Goal: Information Seeking & Learning: Learn about a topic

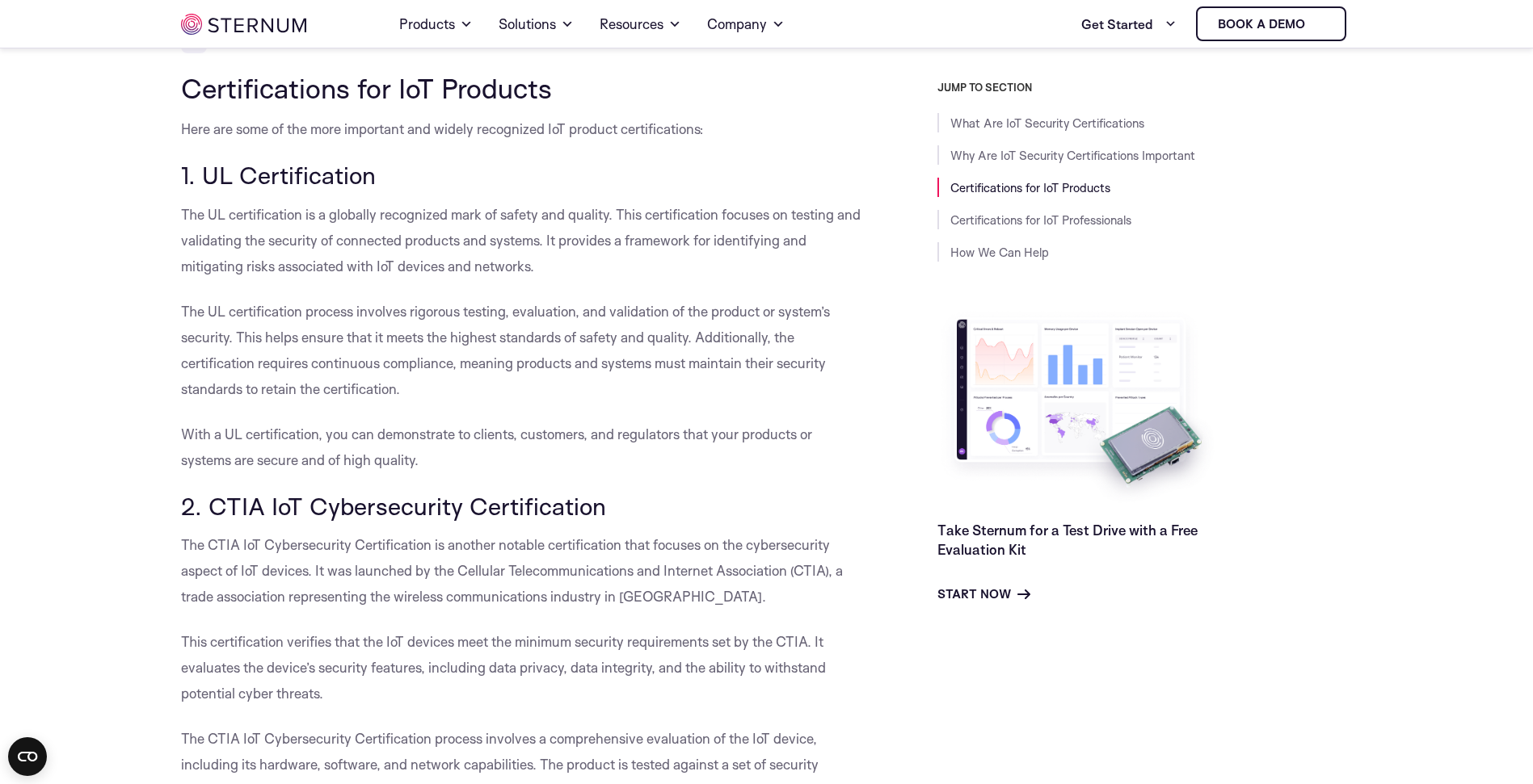
scroll to position [1704, 0]
drag, startPoint x: 449, startPoint y: 176, endPoint x: 537, endPoint y: 175, distance: 88.0
drag, startPoint x: 740, startPoint y: 183, endPoint x: 761, endPoint y: 180, distance: 21.2
click at [761, 203] on p "The UL certification is a globally recognized mark of safety and quality. This …" at bounding box center [522, 241] width 684 height 78
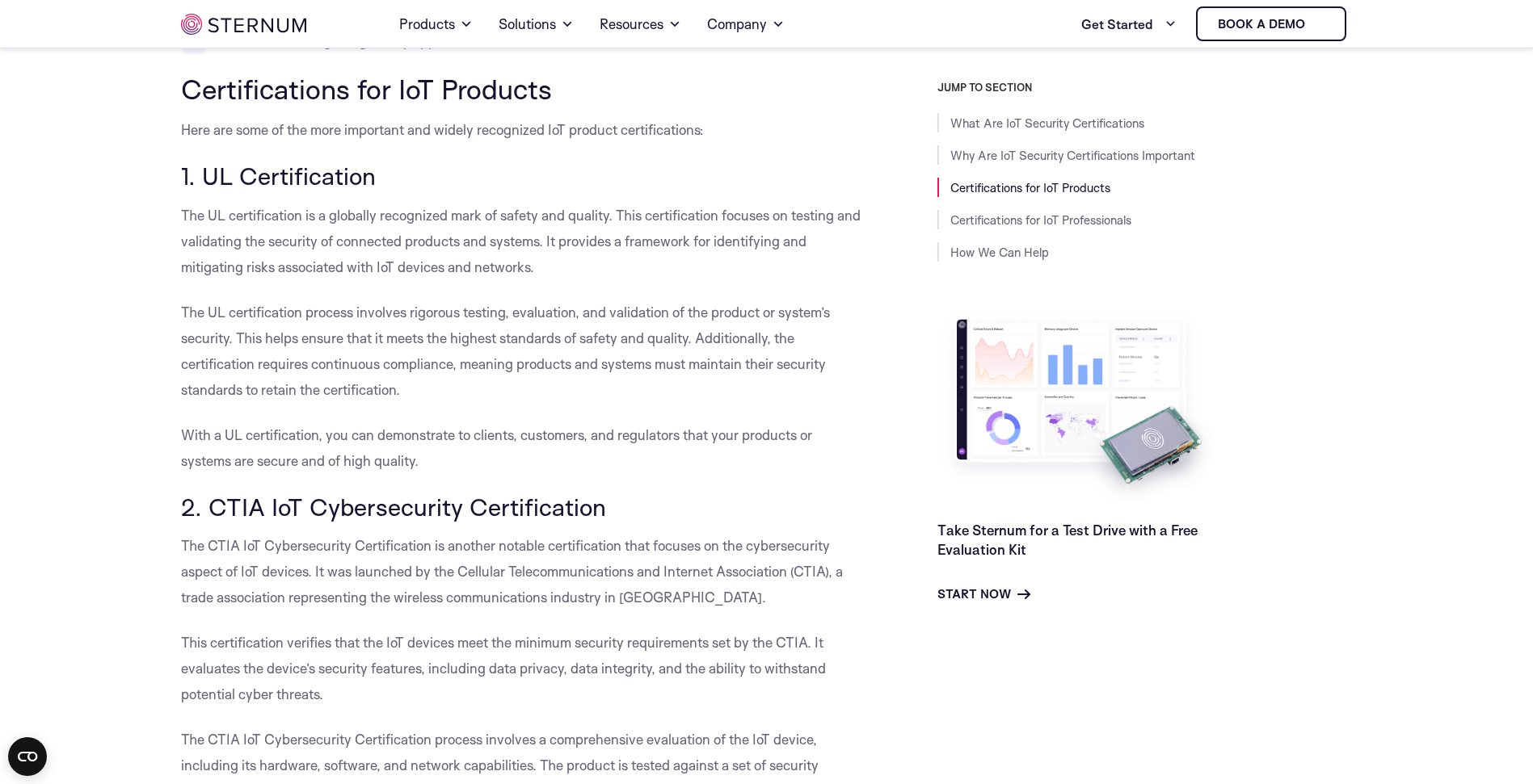
drag, startPoint x: 320, startPoint y: 215, endPoint x: 359, endPoint y: 218, distance: 39.1
click at [358, 218] on p "The UL certification is a globally recognized mark of safety and quality. This …" at bounding box center [522, 241] width 684 height 78
drag, startPoint x: 531, startPoint y: 210, endPoint x: 611, endPoint y: 206, distance: 80.1
click at [615, 204] on p "The UL certification is a globally recognized mark of safety and quality. This …" at bounding box center [522, 241] width 684 height 78
drag, startPoint x: 303, startPoint y: 288, endPoint x: 513, endPoint y: 284, distance: 210.0
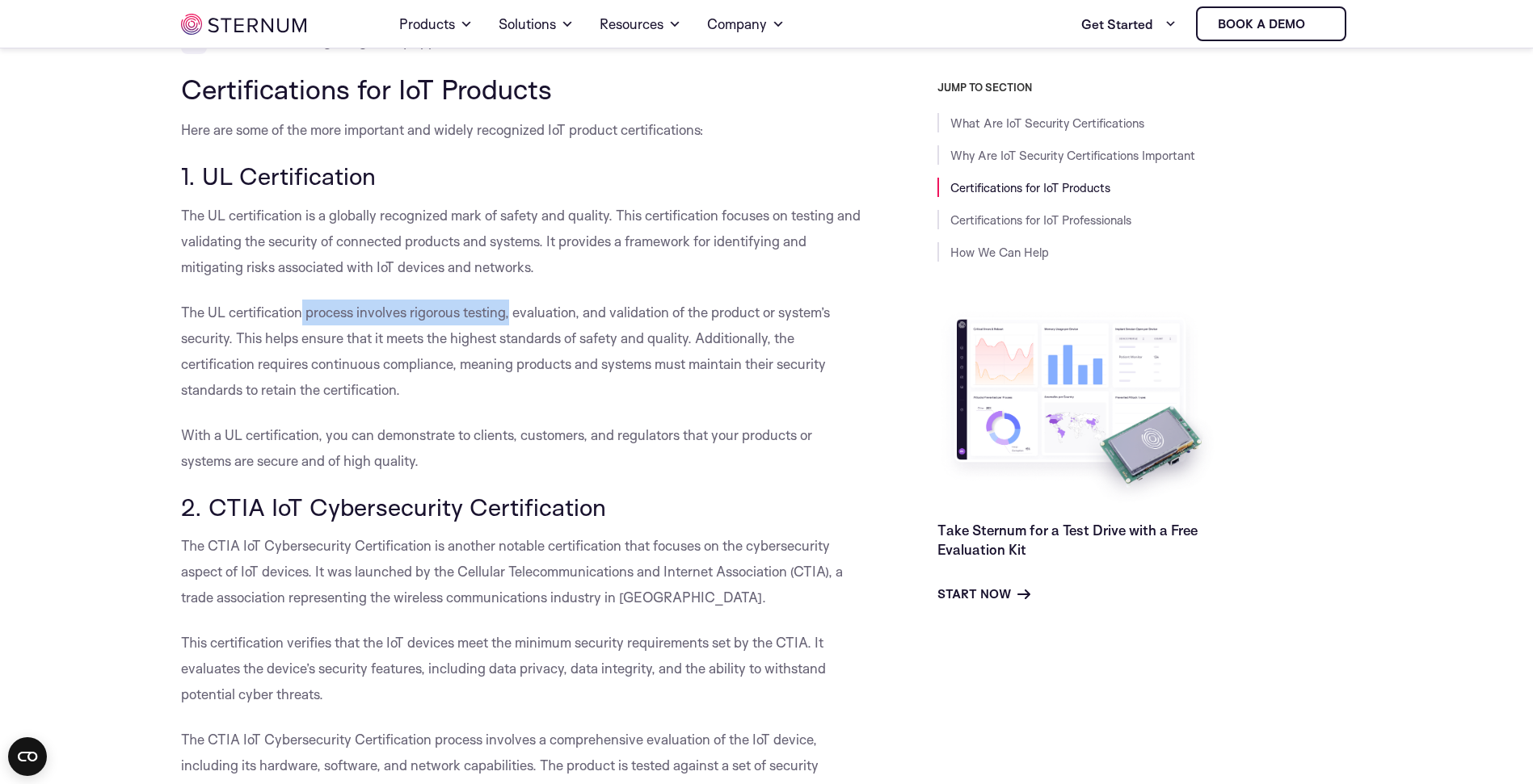
click at [513, 299] on p "The UL certification process involves rigorous testing, evaluation, and validat…" at bounding box center [522, 351] width 684 height 103
click at [312, 215] on p "The UL certification is a globally recognized mark of safety and quality. This …" at bounding box center [522, 241] width 684 height 78
drag, startPoint x: 459, startPoint y: 190, endPoint x: 571, endPoint y: 191, distance: 112.0
click at [571, 203] on p "The UL certification is a globally recognized mark of safety and quality. This …" at bounding box center [522, 241] width 684 height 78
click at [522, 210] on p "The UL certification is a globally recognized mark of safety and quality. This …" at bounding box center [522, 241] width 684 height 78
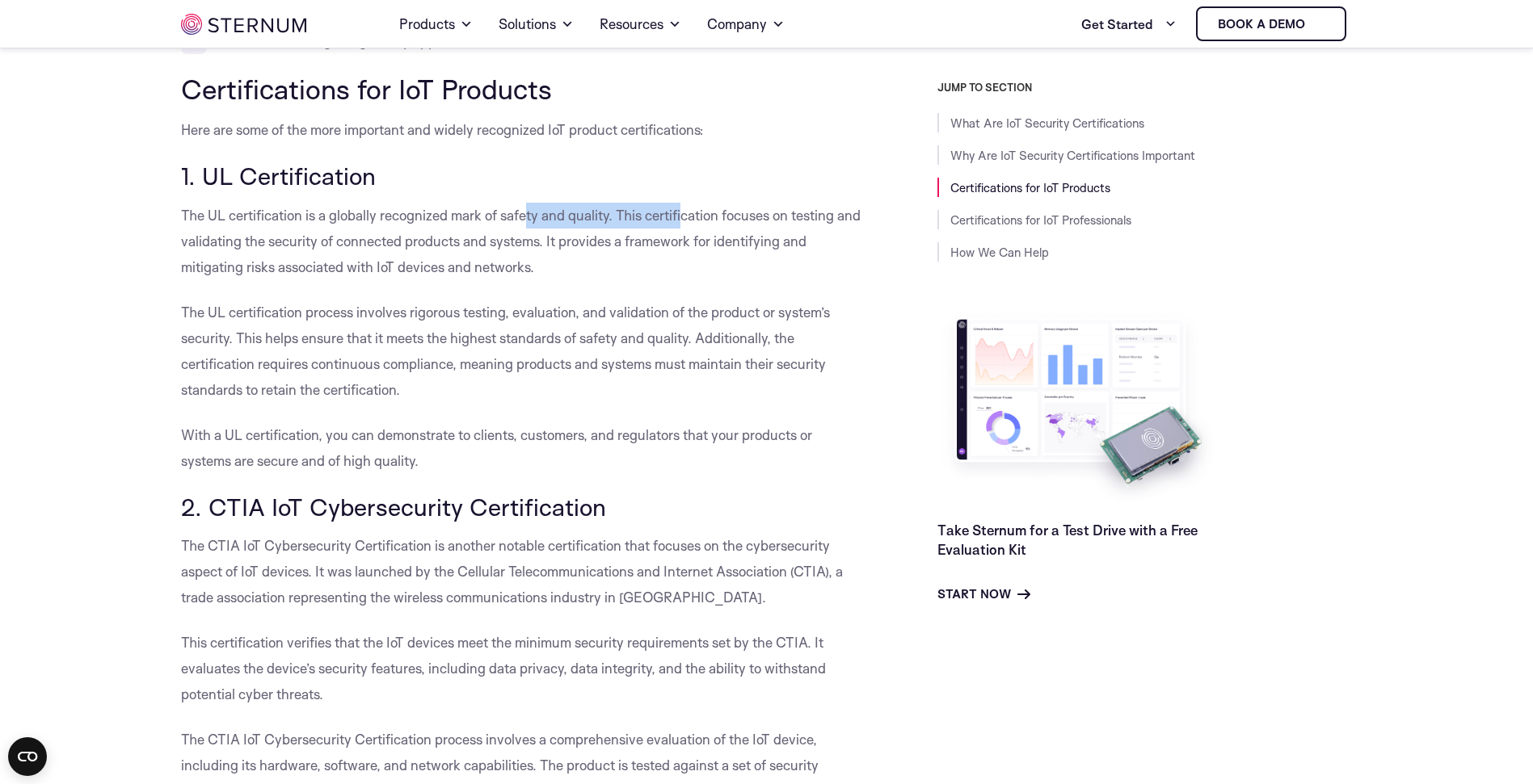
drag, startPoint x: 564, startPoint y: 188, endPoint x: 685, endPoint y: 185, distance: 121.0
click at [685, 203] on p "The UL certification is a globally recognized mark of safety and quality. This …" at bounding box center [522, 241] width 684 height 78
drag, startPoint x: 303, startPoint y: 215, endPoint x: 479, endPoint y: 215, distance: 176.0
click at [478, 215] on p "The UL certification is a globally recognized mark of safety and quality. This …" at bounding box center [522, 241] width 684 height 78
drag, startPoint x: 486, startPoint y: 321, endPoint x: 537, endPoint y: 322, distance: 51.0
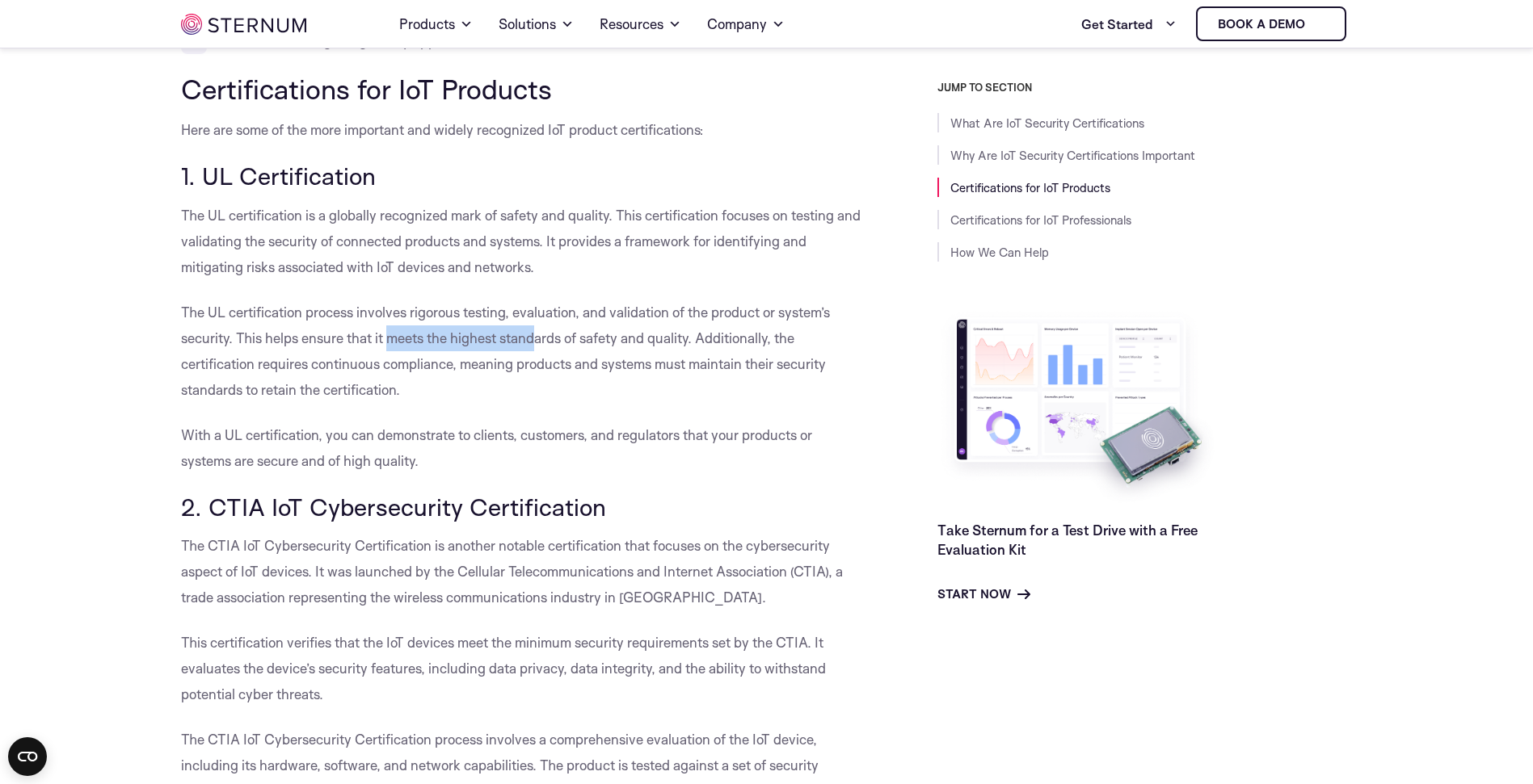
click at [537, 322] on p "The UL certification process involves rigorous testing, evaluation, and validat…" at bounding box center [522, 351] width 684 height 103
click at [212, 162] on h3 "1. UL Certification" at bounding box center [522, 176] width 684 height 27
drag, startPoint x: 206, startPoint y: 154, endPoint x: 275, endPoint y: 149, distance: 69.2
click at [275, 162] on h3 "1. UL Certification" at bounding box center [522, 176] width 684 height 27
drag, startPoint x: 417, startPoint y: 478, endPoint x: 517, endPoint y: 476, distance: 100.0
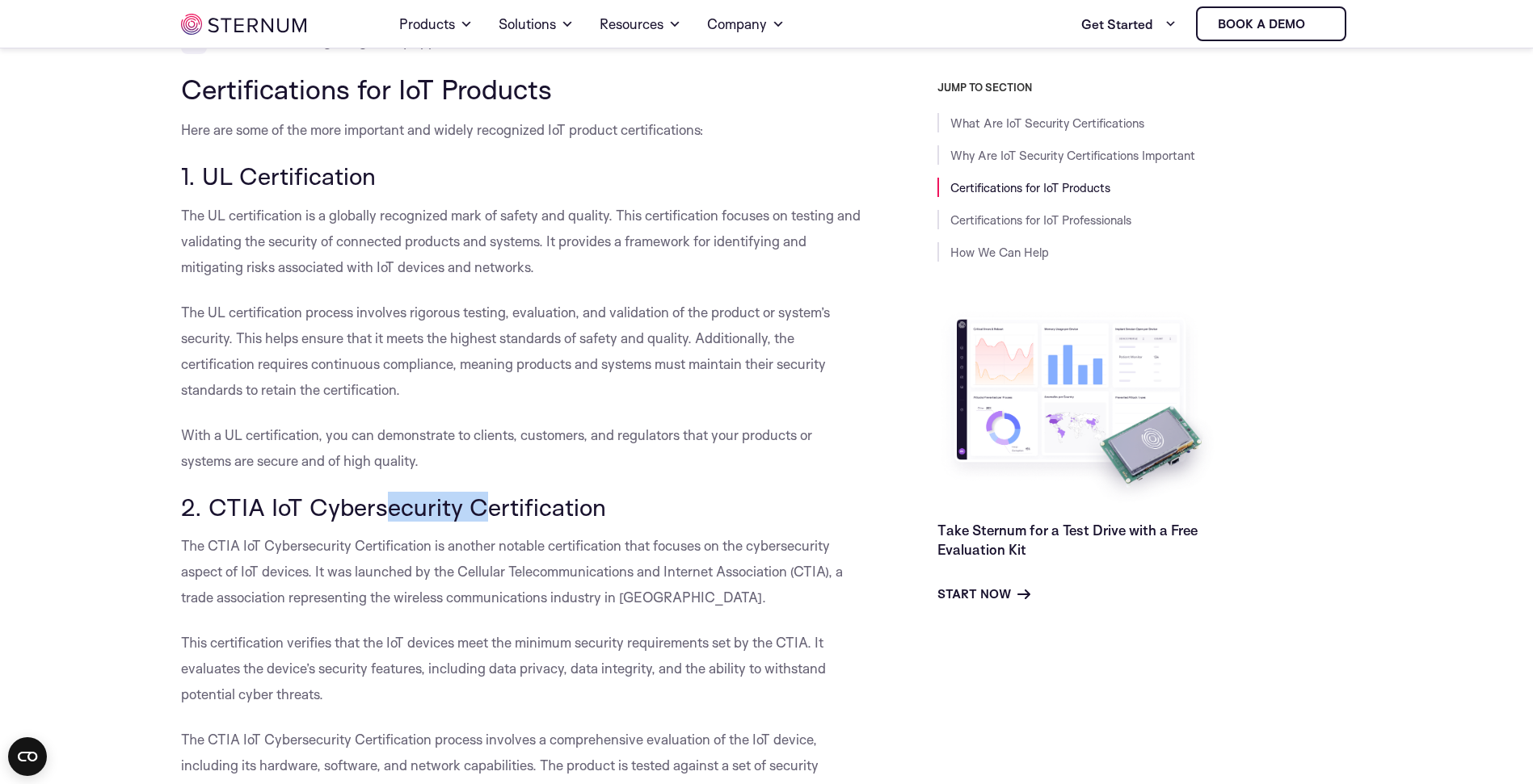
click at [517, 494] on h3 "2. CTIA IoT Cybersecurity Certification" at bounding box center [522, 508] width 684 height 27
drag, startPoint x: 655, startPoint y: 519, endPoint x: 753, endPoint y: 517, distance: 98.0
click at [753, 533] on p "The CTIA IoT Cybersecurity Certification is another notable certification that …" at bounding box center [522, 572] width 684 height 78
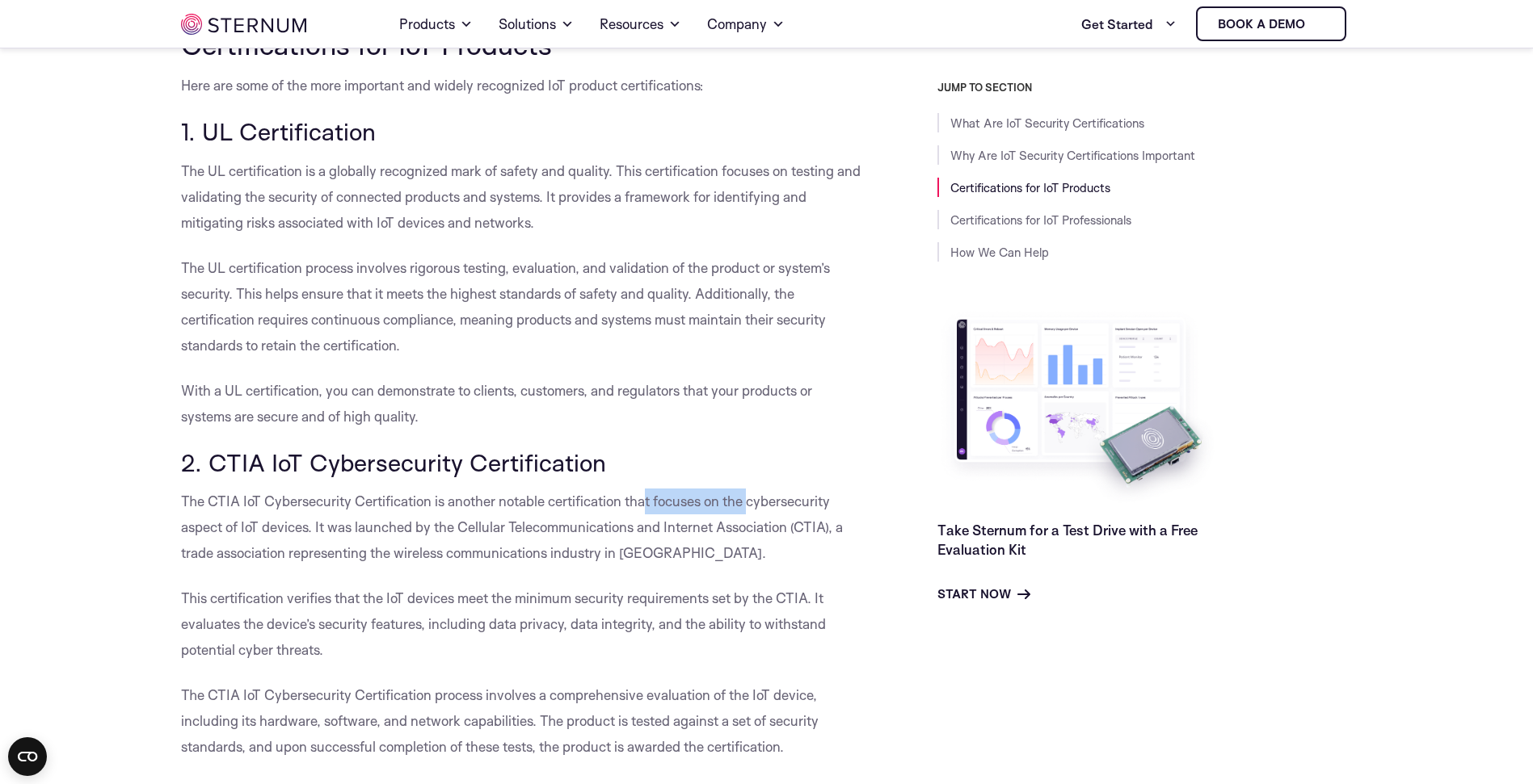
scroll to position [1849, 0]
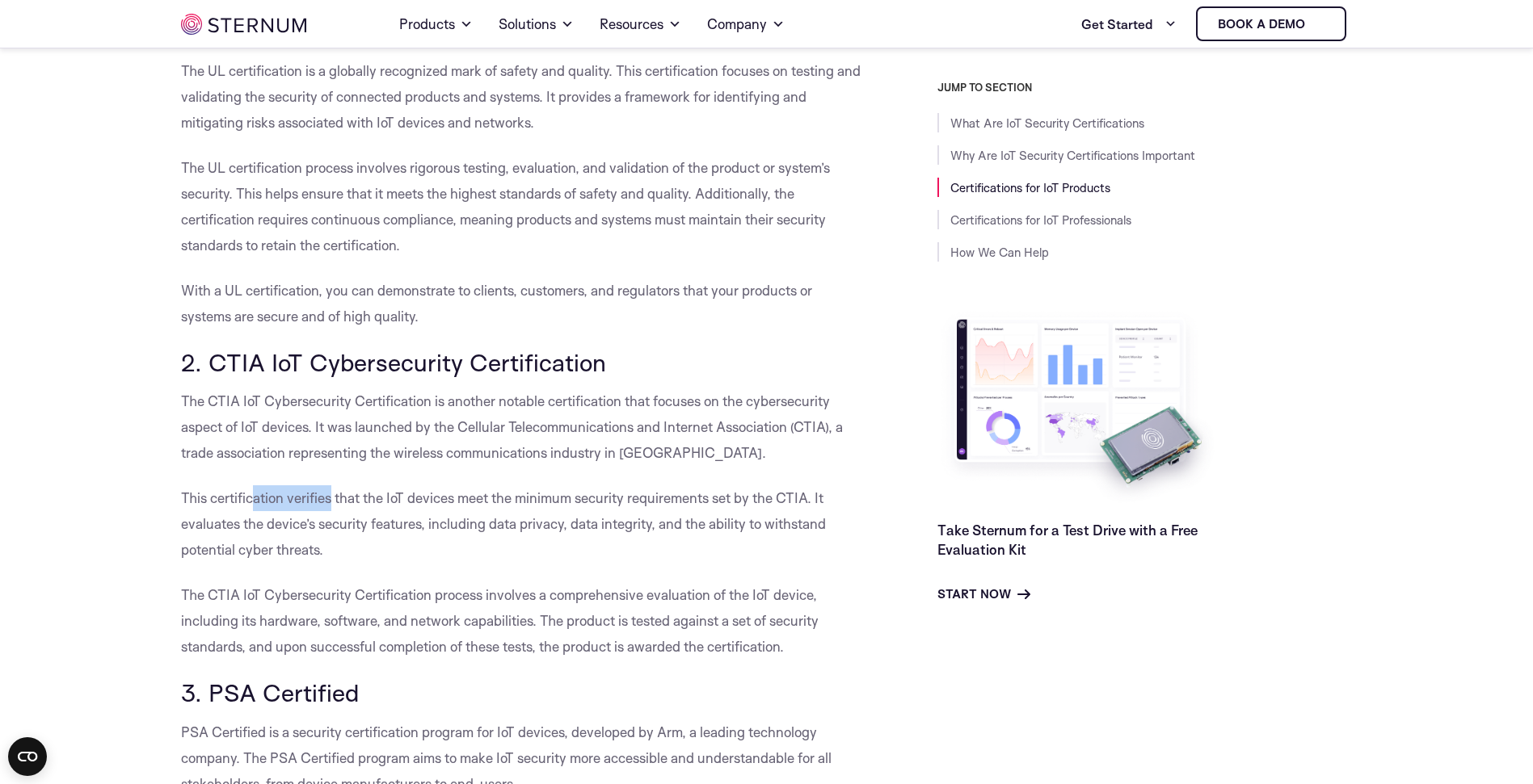
drag, startPoint x: 256, startPoint y: 473, endPoint x: 329, endPoint y: 472, distance: 73.0
click at [329, 485] on p "This certification verifies that the IoT devices meet the minimum security requ…" at bounding box center [522, 524] width 684 height 78
drag, startPoint x: 435, startPoint y: 477, endPoint x: 528, endPoint y: 479, distance: 93.0
click at [528, 485] on p "This certification verifies that the IoT devices meet the minimum security requ…" at bounding box center [522, 524] width 684 height 78
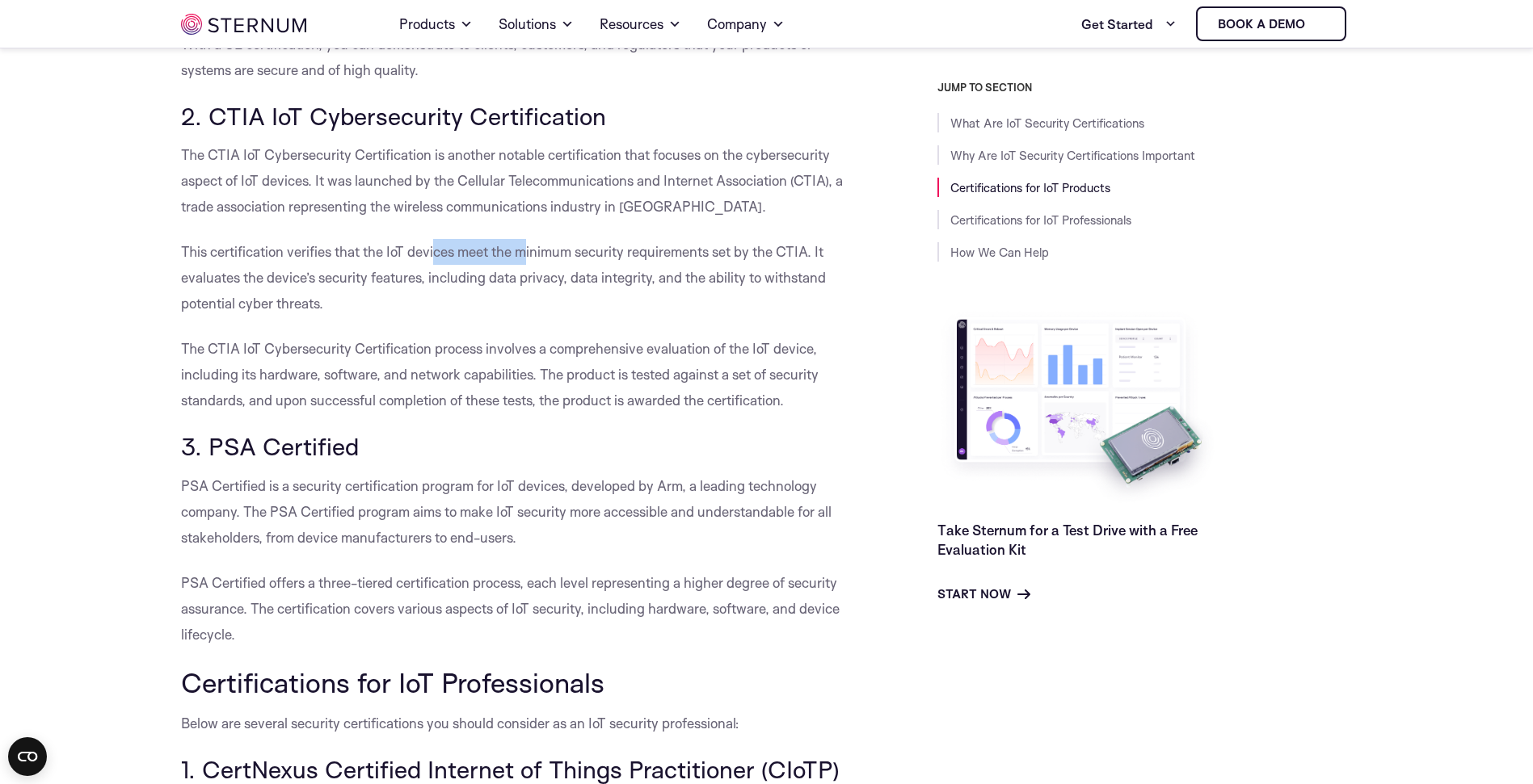
scroll to position [2117, 0]
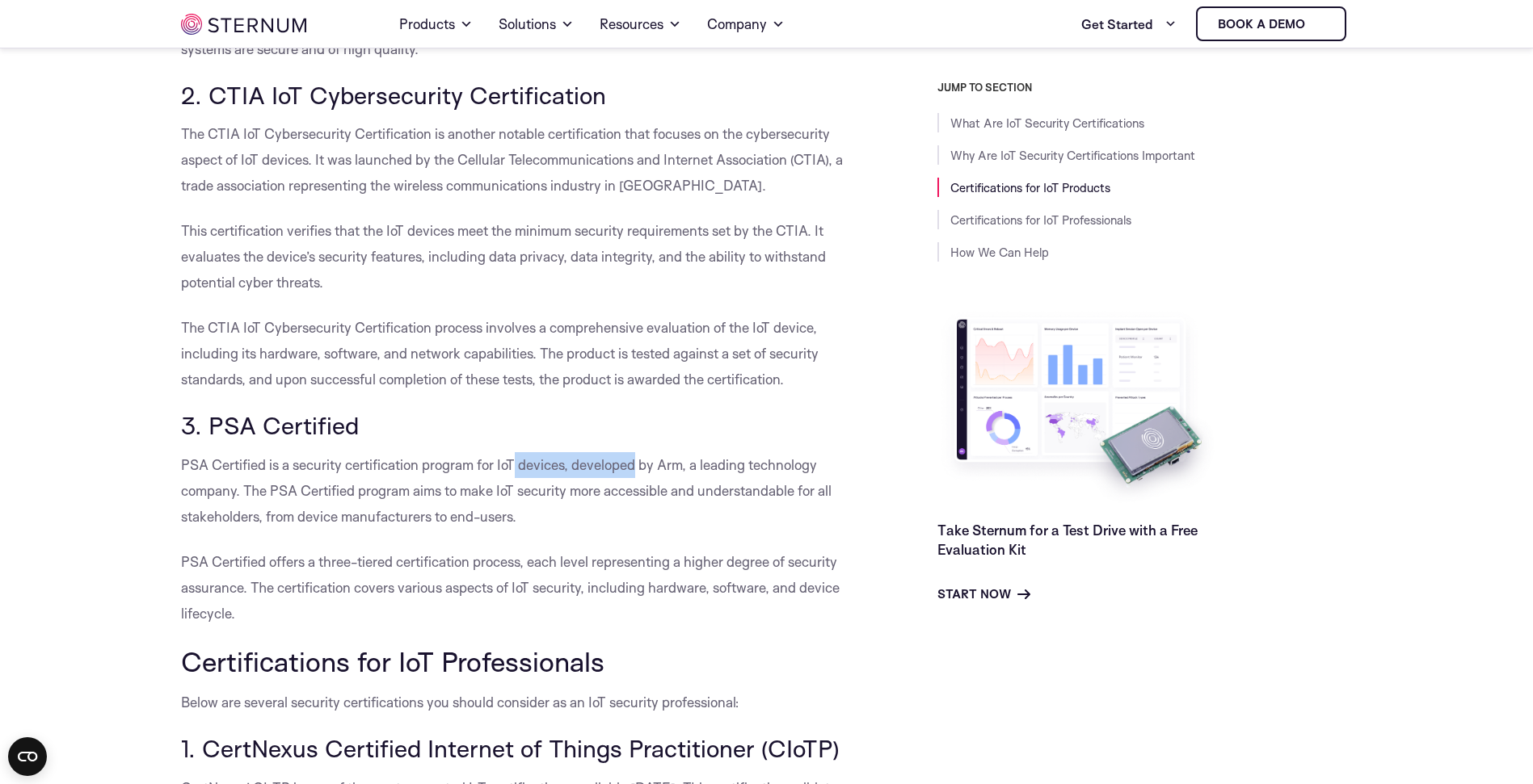
drag, startPoint x: 522, startPoint y: 430, endPoint x: 638, endPoint y: 438, distance: 116.3
click at [638, 452] on p "PSA Certified is a security certification program for IoT devices, developed by…" at bounding box center [522, 491] width 684 height 78
click at [589, 475] on p "PSA Certified is a security certification program for IoT devices, developed by…" at bounding box center [522, 491] width 684 height 78
drag, startPoint x: 687, startPoint y: 439, endPoint x: 796, endPoint y: 440, distance: 109.0
click at [796, 452] on p "PSA Certified is a security certification program for IoT devices, developed by…" at bounding box center [522, 491] width 684 height 78
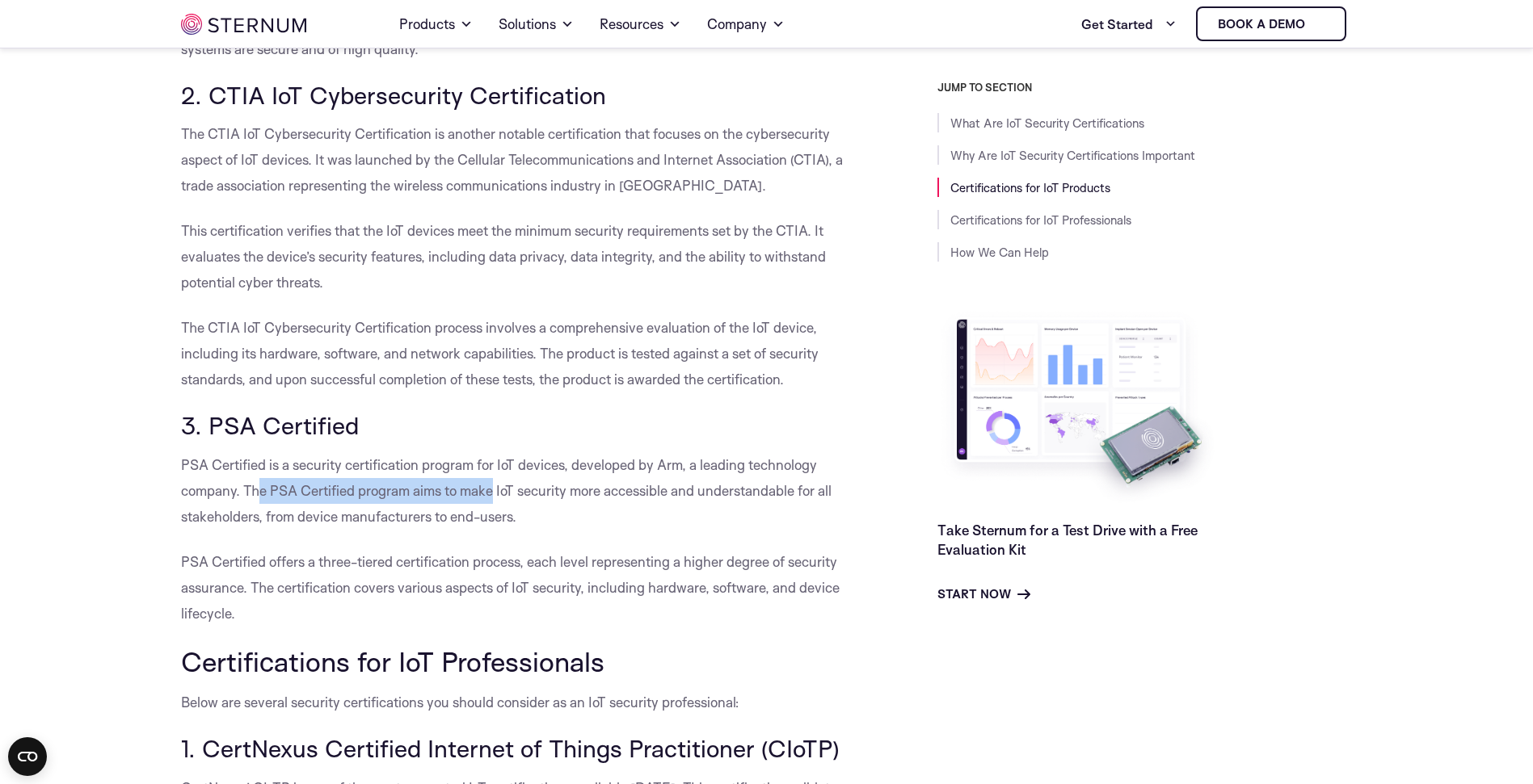
drag, startPoint x: 274, startPoint y: 466, endPoint x: 494, endPoint y: 465, distance: 220.0
click at [494, 465] on p "PSA Certified is a security certification program for IoT devices, developed by…" at bounding box center [522, 491] width 684 height 78
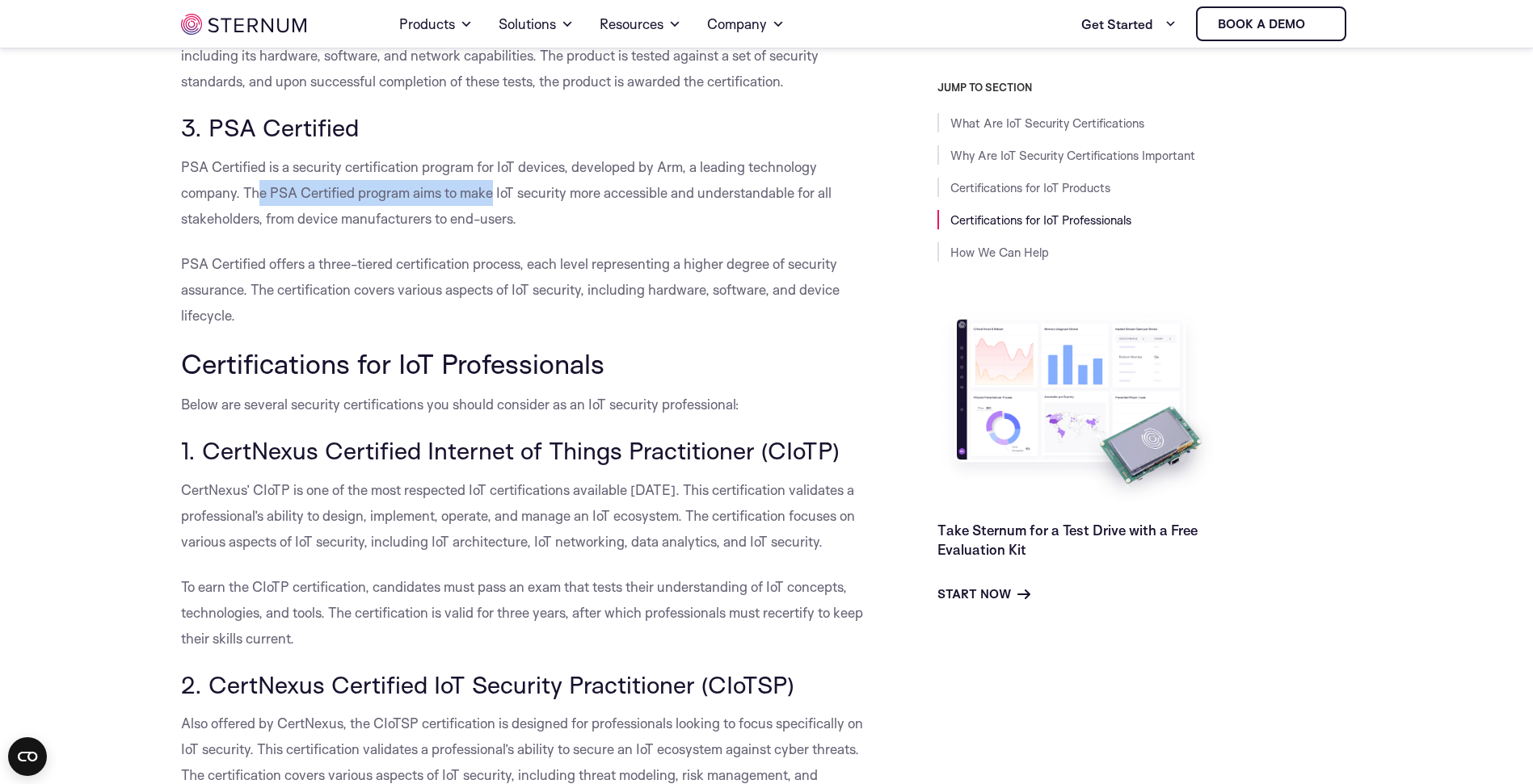
scroll to position [2430, 0]
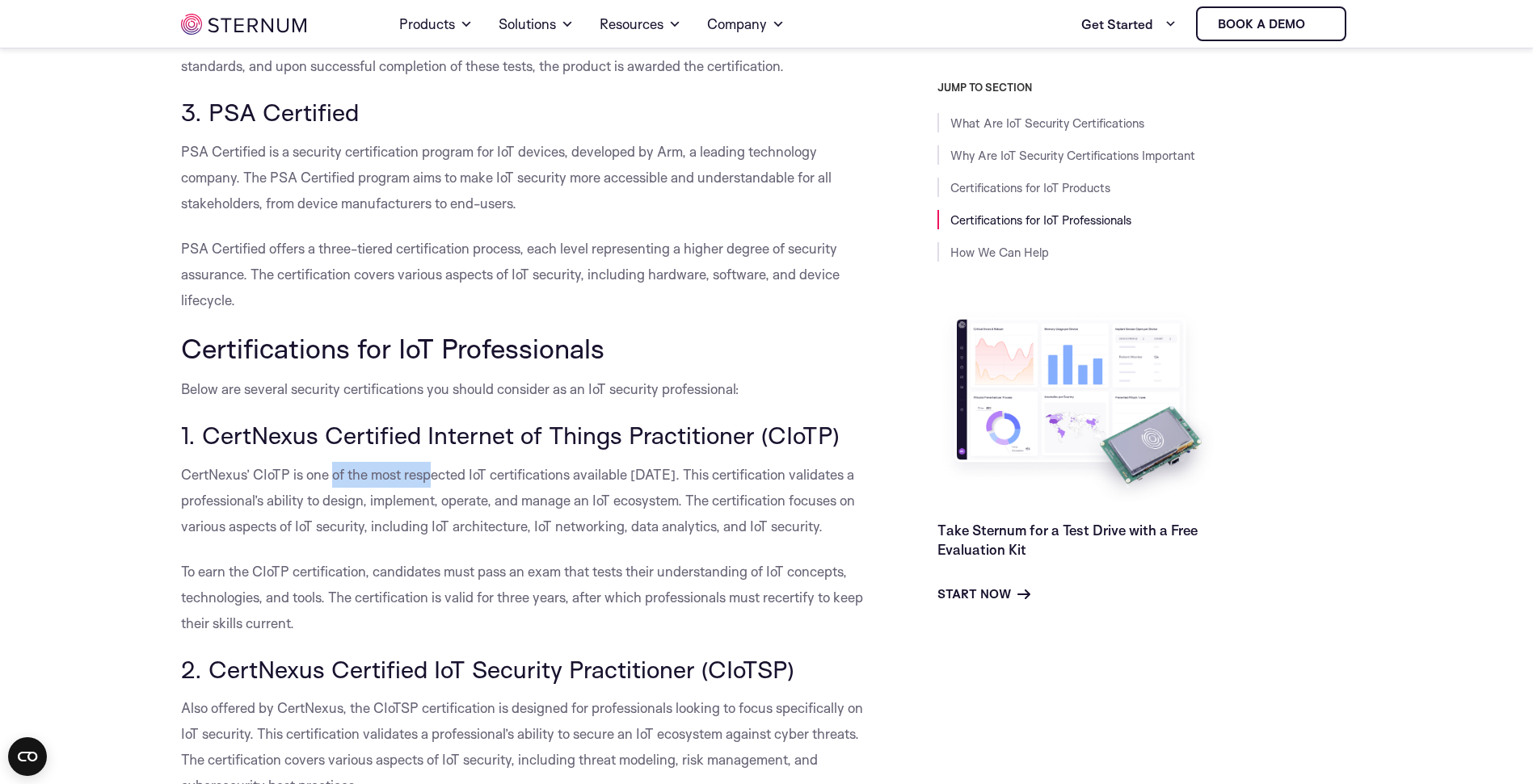
drag, startPoint x: 357, startPoint y: 448, endPoint x: 437, endPoint y: 448, distance: 80.0
click at [436, 462] on p "CertNexus’ CIoTP is one of the most respected IoT certifications available [DAT…" at bounding box center [522, 501] width 684 height 78
drag, startPoint x: 685, startPoint y: 446, endPoint x: 722, endPoint y: 445, distance: 37.0
click at [722, 462] on p "CertNexus’ CIoTP is one of the most respected IoT certifications available [DAT…" at bounding box center [522, 501] width 684 height 78
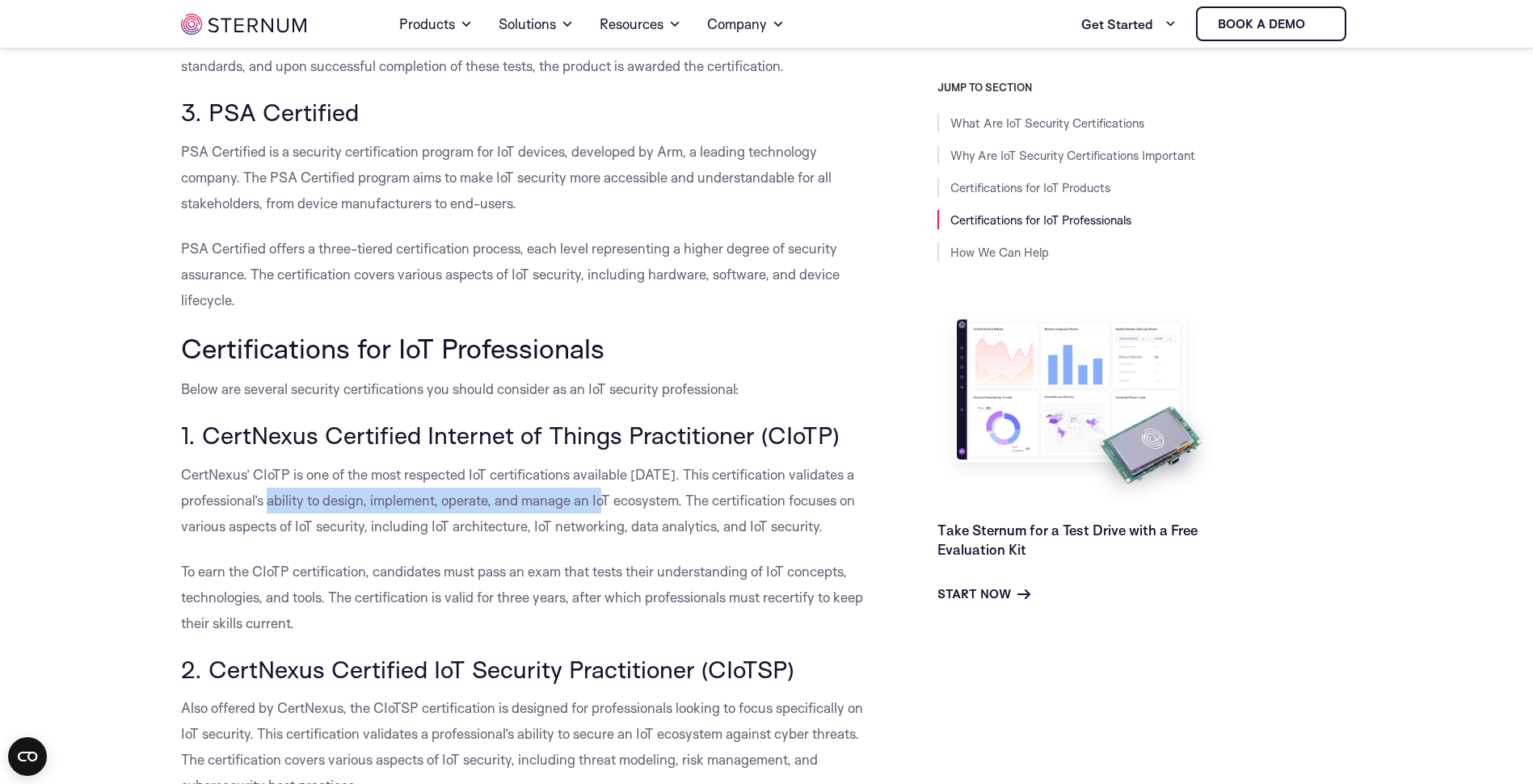
drag, startPoint x: 275, startPoint y: 472, endPoint x: 615, endPoint y: 470, distance: 340.0
click at [615, 470] on p "CertNexus’ CIoTP is one of the most respected IoT certifications available [DAT…" at bounding box center [522, 501] width 684 height 78
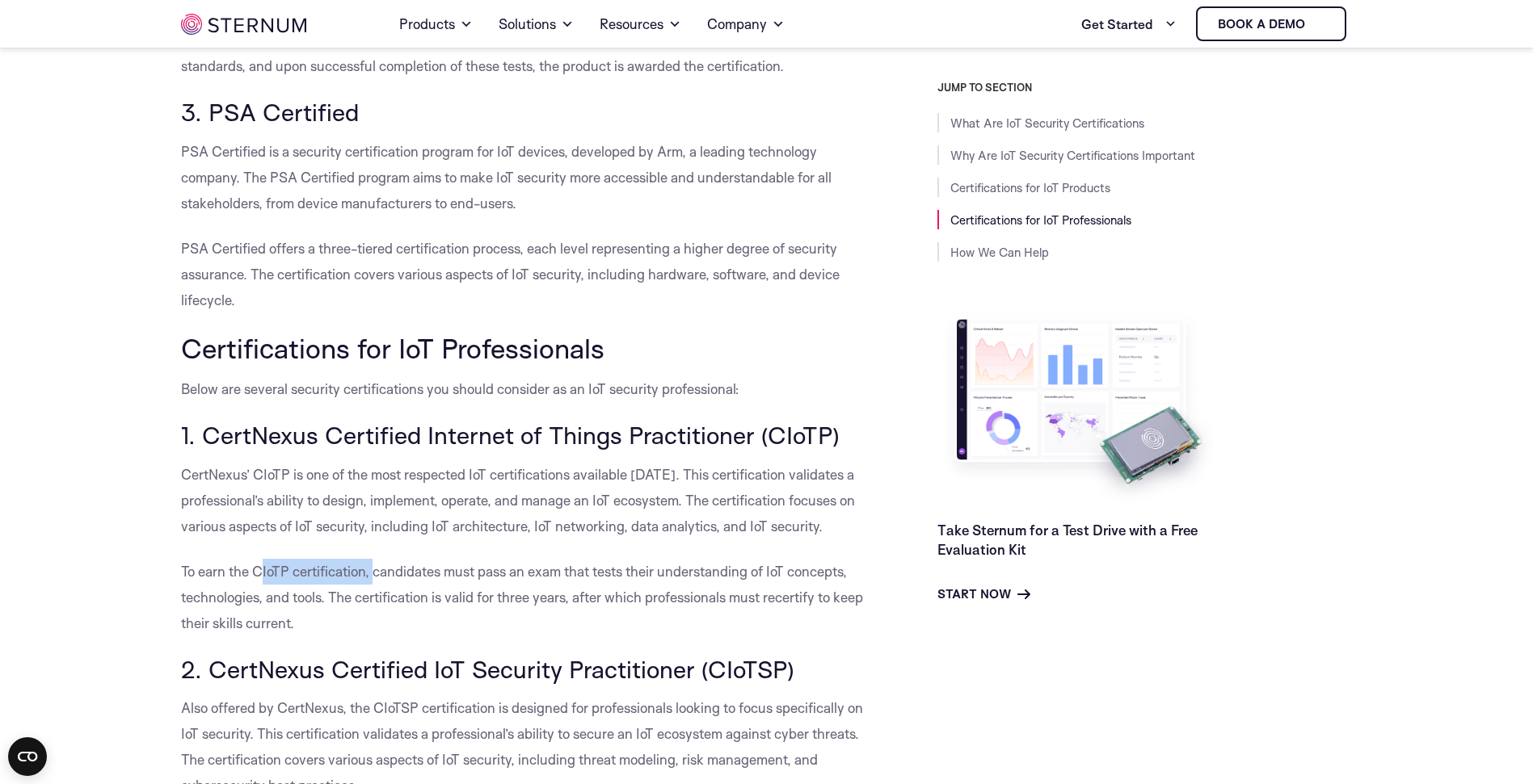
drag, startPoint x: 279, startPoint y: 543, endPoint x: 374, endPoint y: 545, distance: 95.0
click at [374, 559] on p "To earn the CIoTP certification, candidates must pass an exam that tests their …" at bounding box center [522, 597] width 684 height 78
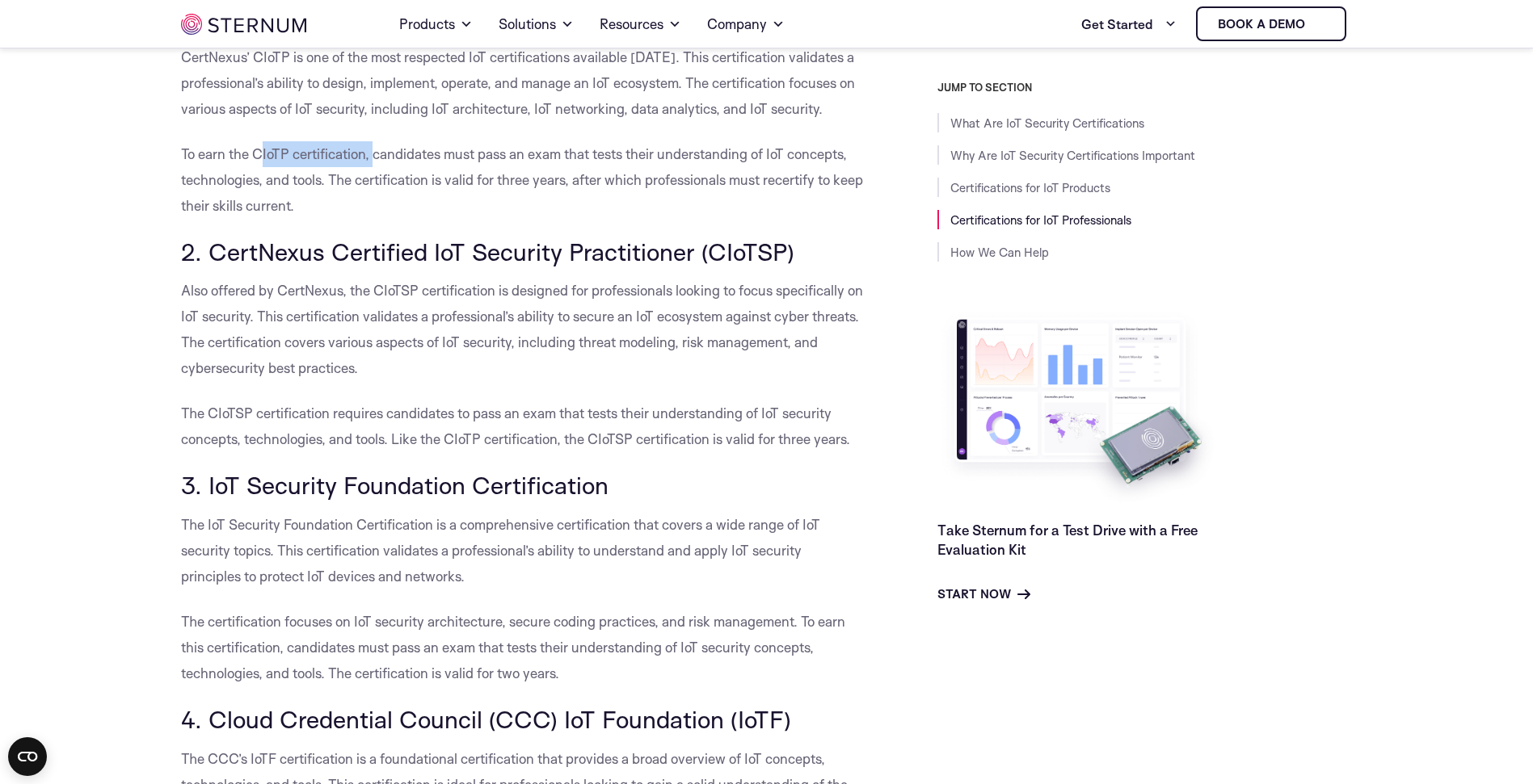
scroll to position [2849, 0]
drag, startPoint x: 364, startPoint y: 503, endPoint x: 480, endPoint y: 495, distance: 116.3
click at [480, 511] on p "The IoT Security Foundation Certification is a comprehensive certification that…" at bounding box center [522, 549] width 684 height 78
drag, startPoint x: 652, startPoint y: 492, endPoint x: 783, endPoint y: 492, distance: 131.0
click at [783, 511] on p "The IoT Security Foundation Certification is a comprehensive certification that…" at bounding box center [522, 549] width 684 height 78
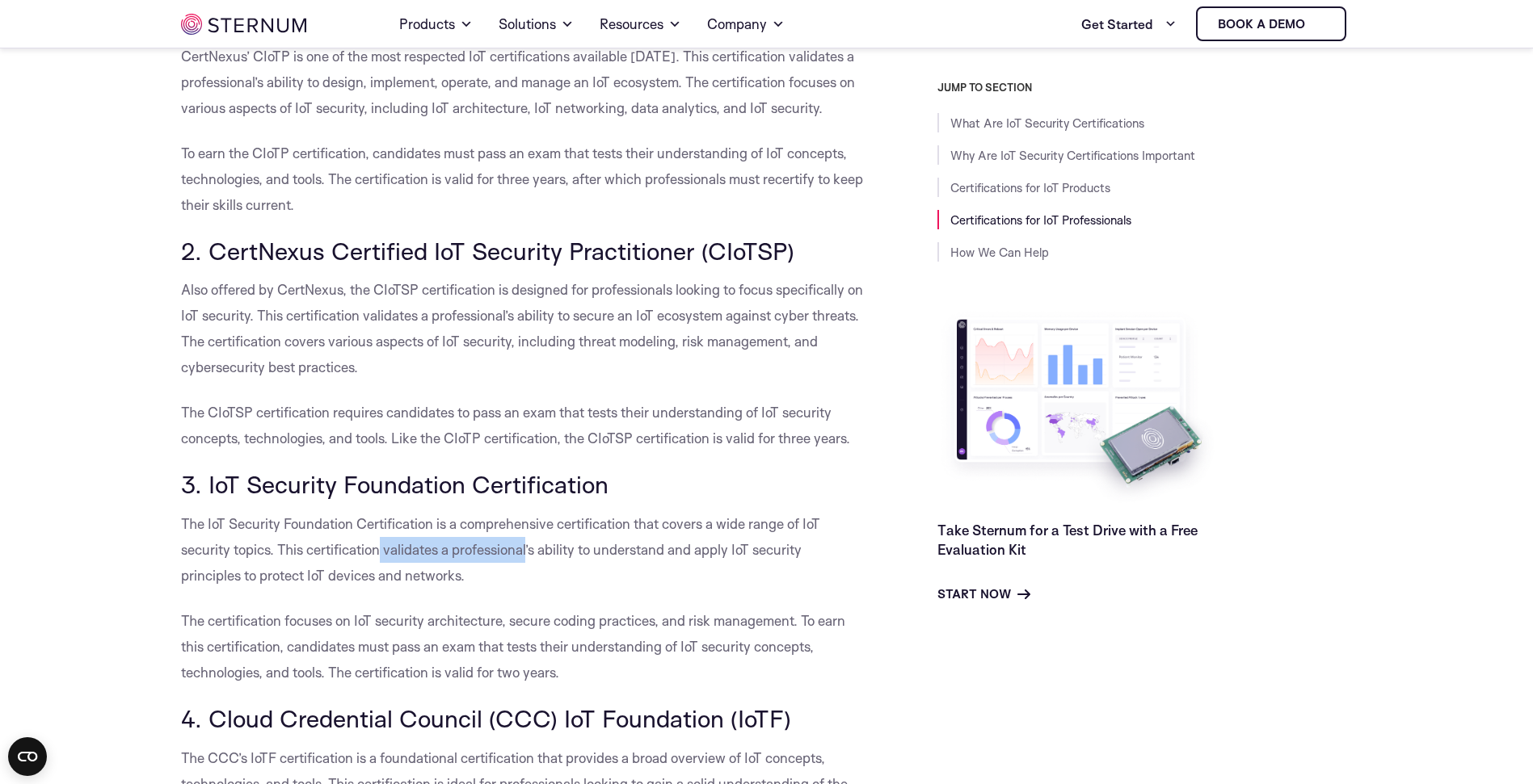
drag, startPoint x: 384, startPoint y: 525, endPoint x: 529, endPoint y: 521, distance: 145.1
click at [529, 521] on p "The IoT Security Foundation Certification is a comprehensive certification that…" at bounding box center [522, 549] width 684 height 78
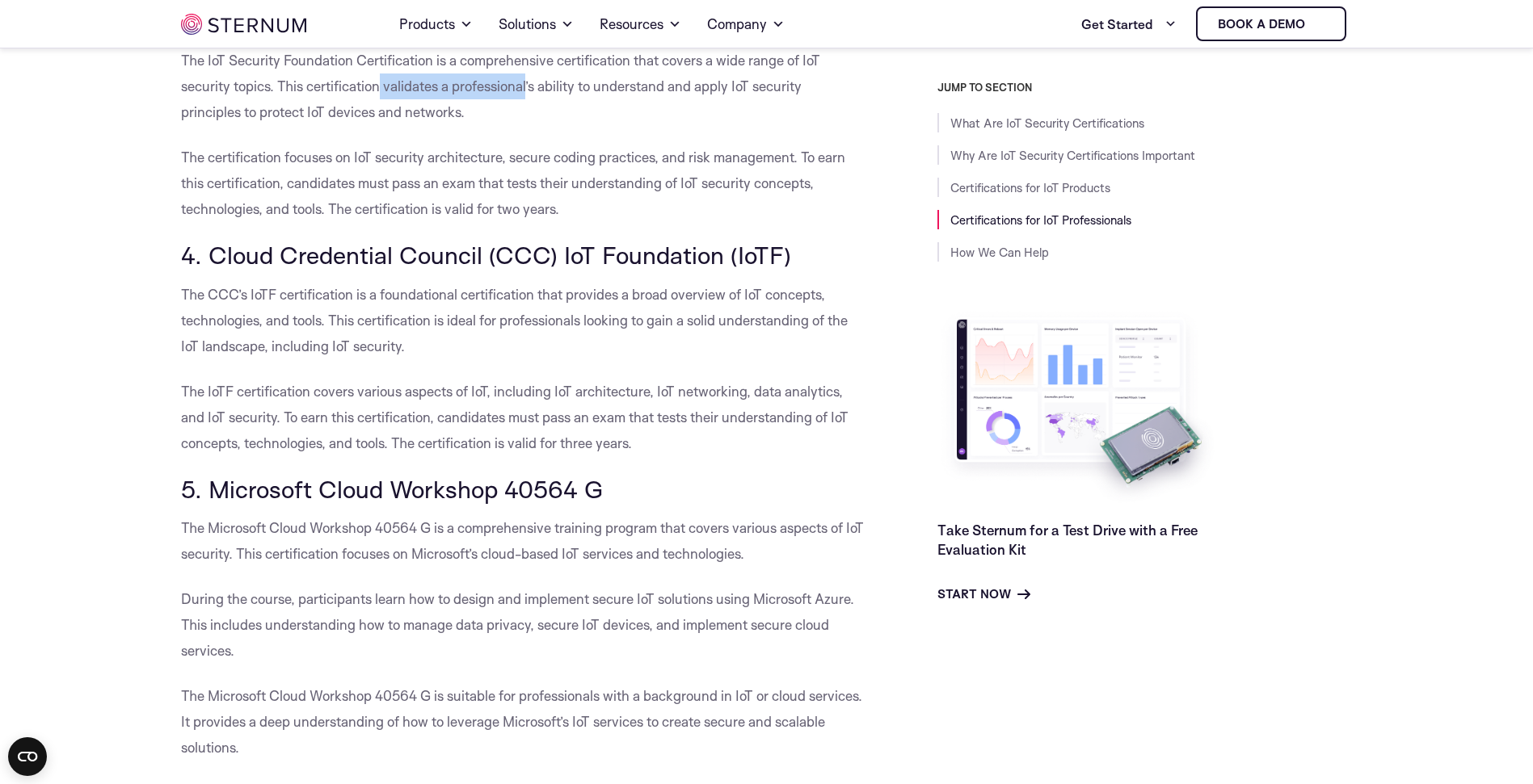
scroll to position [3377, 0]
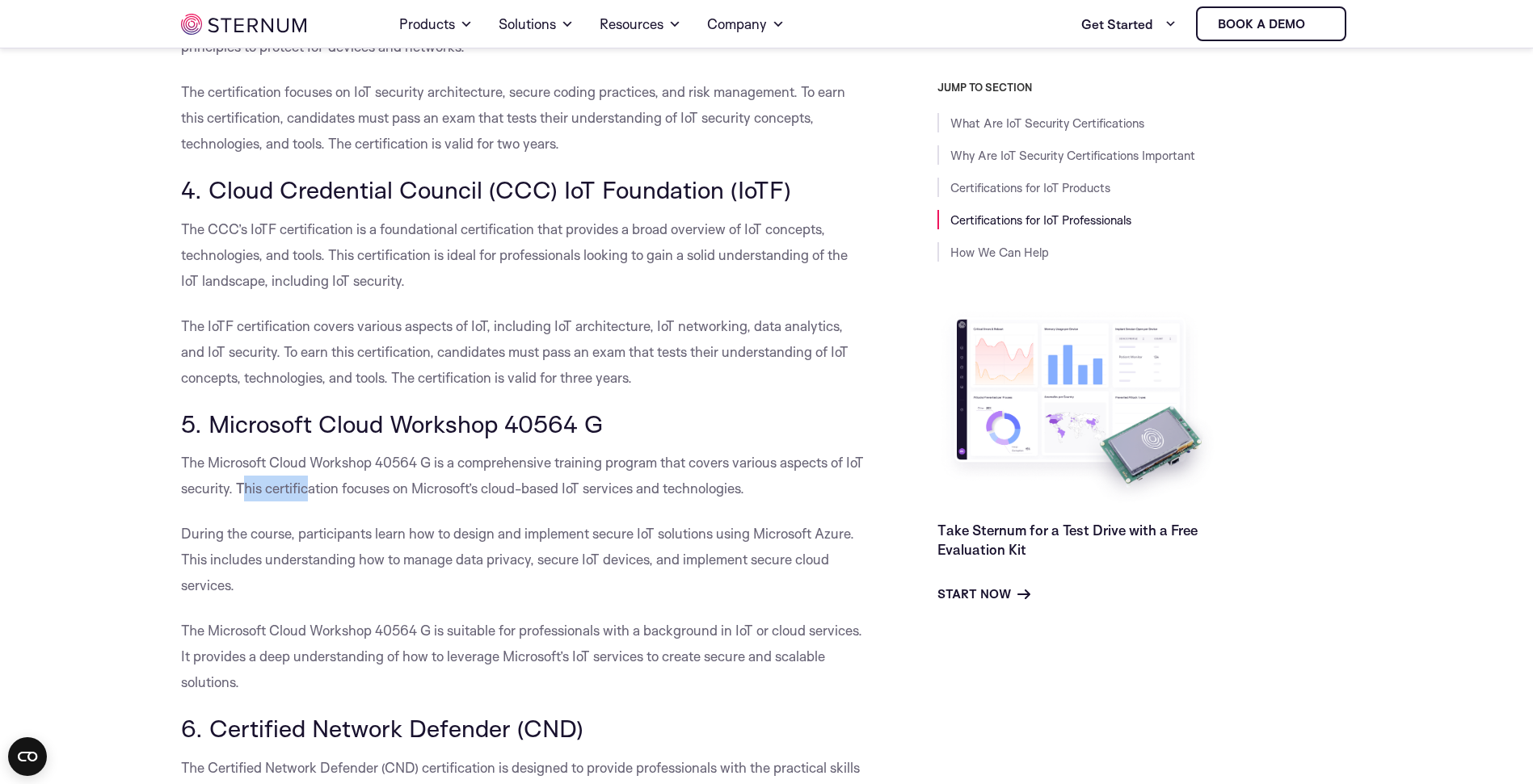
drag, startPoint x: 283, startPoint y: 464, endPoint x: 327, endPoint y: 462, distance: 44.0
click at [327, 462] on p "The Microsoft Cloud Workshop 40564 G is a comprehensive training program that c…" at bounding box center [522, 475] width 684 height 52
drag, startPoint x: 376, startPoint y: 516, endPoint x: 466, endPoint y: 513, distance: 90.0
click at [466, 521] on p "During the course, participants learn how to design and implement secure IoT so…" at bounding box center [522, 560] width 684 height 78
drag, startPoint x: 573, startPoint y: 527, endPoint x: 673, endPoint y: 526, distance: 100.0
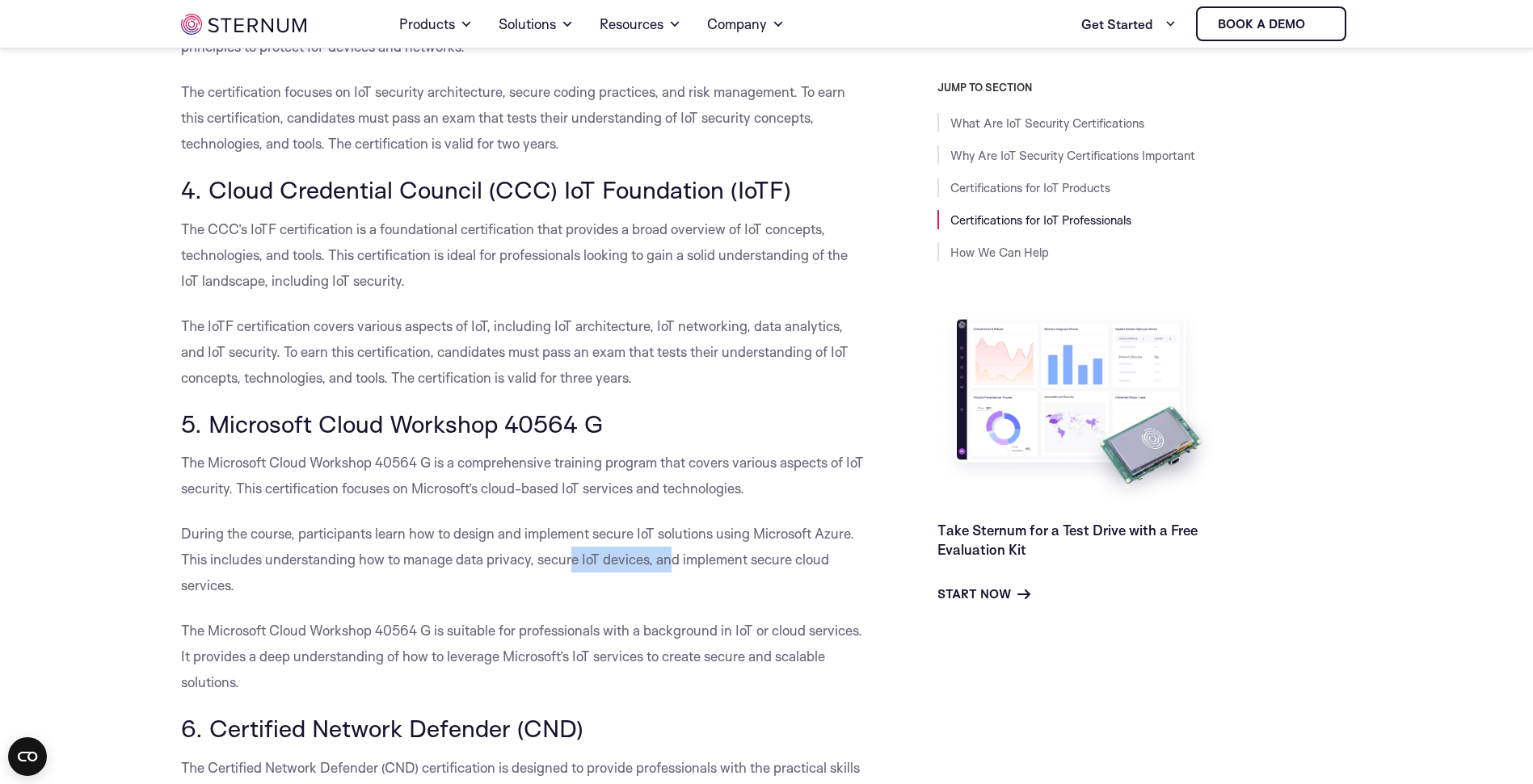
click at [673, 526] on p "During the course, participants learn how to design and implement secure IoT so…" at bounding box center [522, 560] width 684 height 78
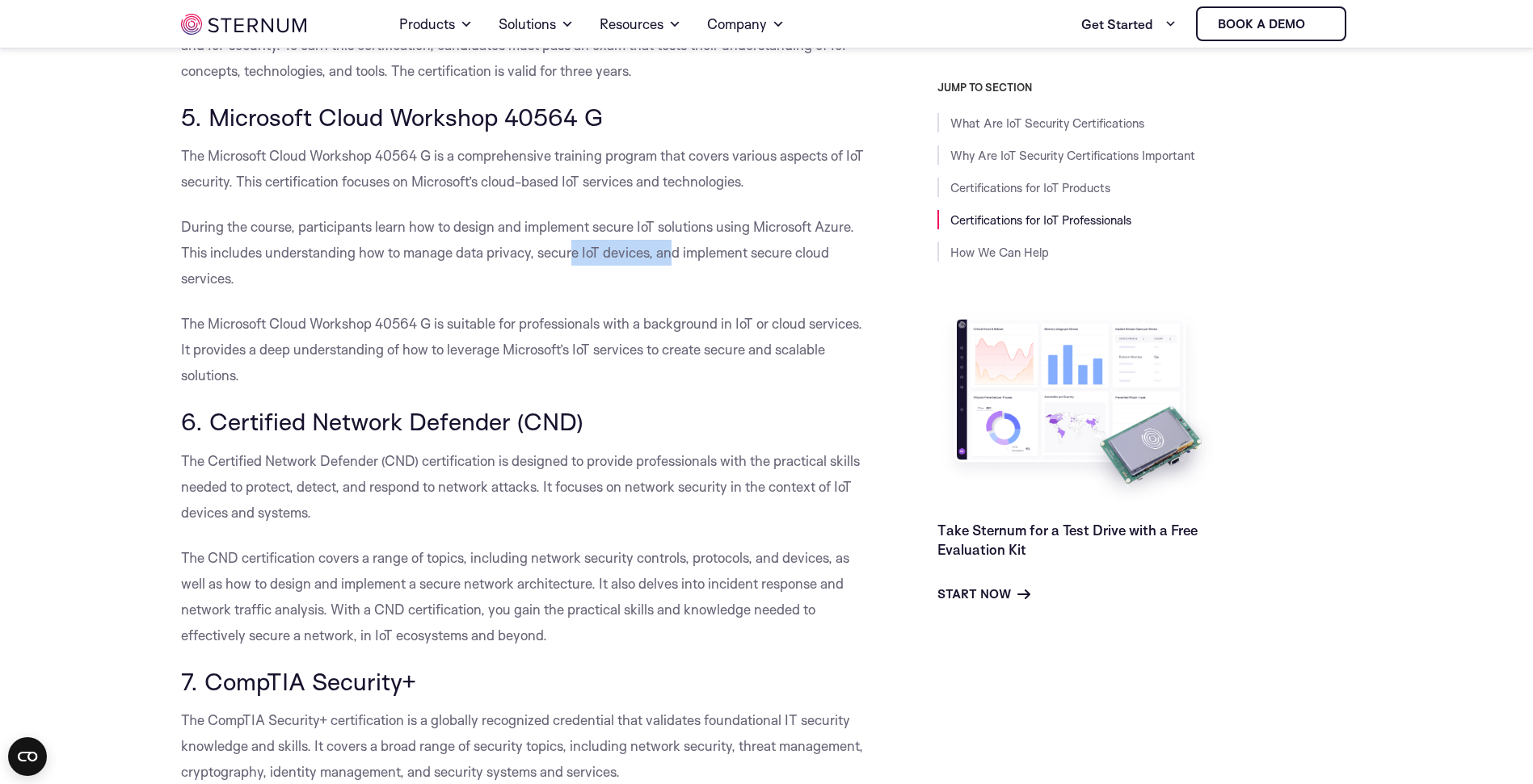
scroll to position [3754, 0]
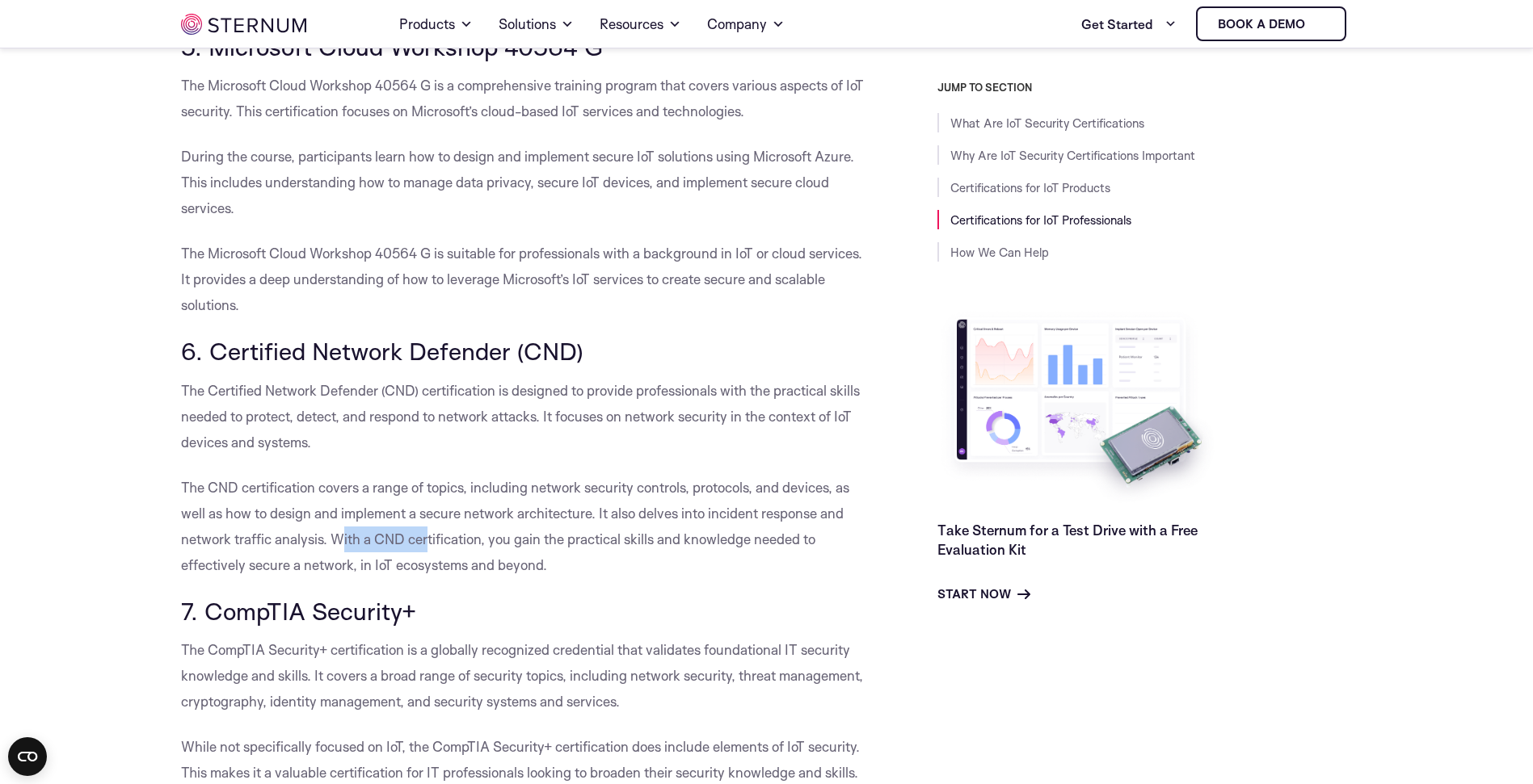
drag, startPoint x: 341, startPoint y: 510, endPoint x: 428, endPoint y: 514, distance: 87.1
click at [428, 514] on p "The CND certification covers a range of topics, including network security cont…" at bounding box center [522, 526] width 684 height 103
drag, startPoint x: 503, startPoint y: 628, endPoint x: 564, endPoint y: 629, distance: 61.0
click at [564, 637] on p "The CompTIA Security+ certification is a globally recognized credential that va…" at bounding box center [522, 676] width 684 height 78
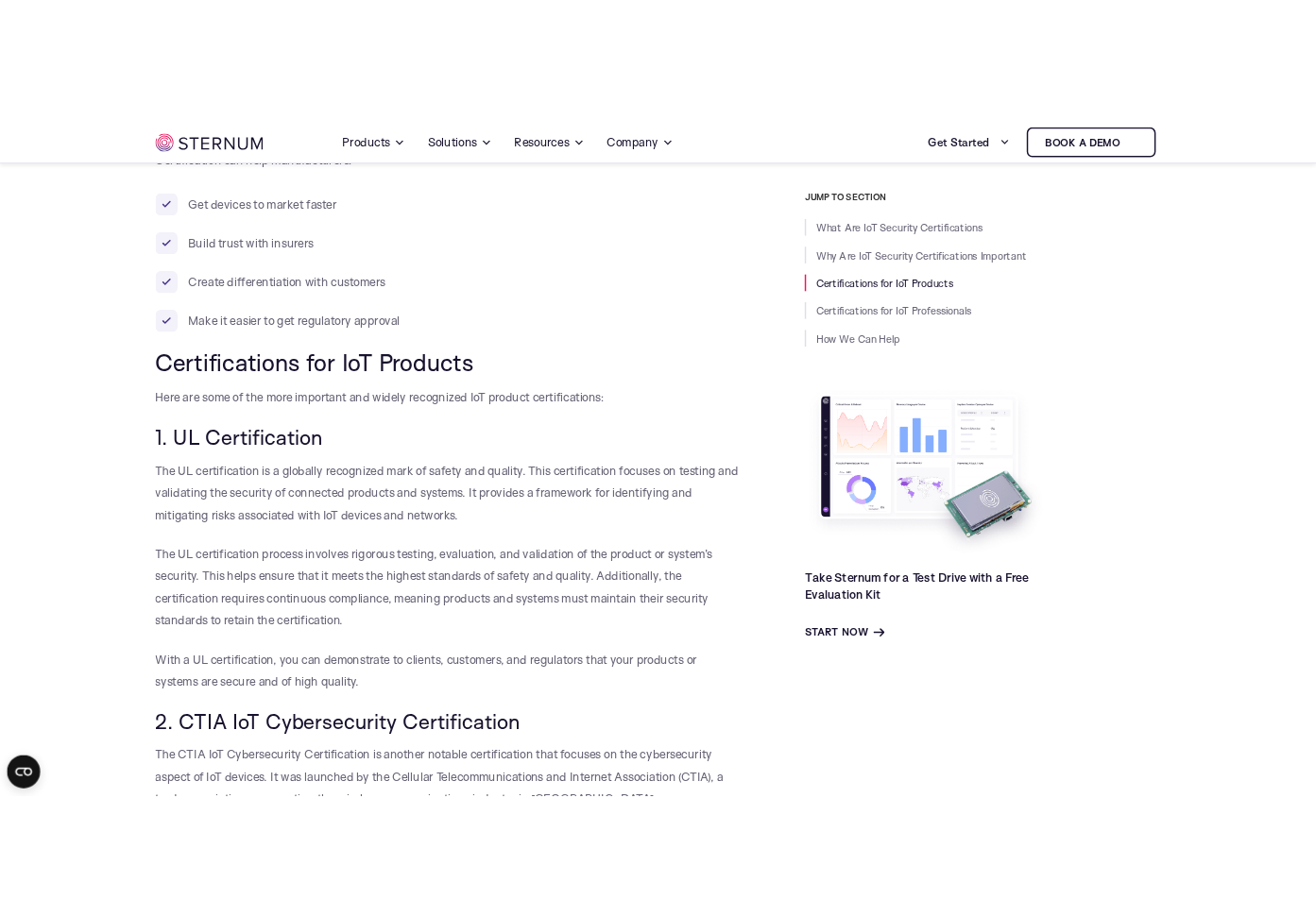
scroll to position [1768, 0]
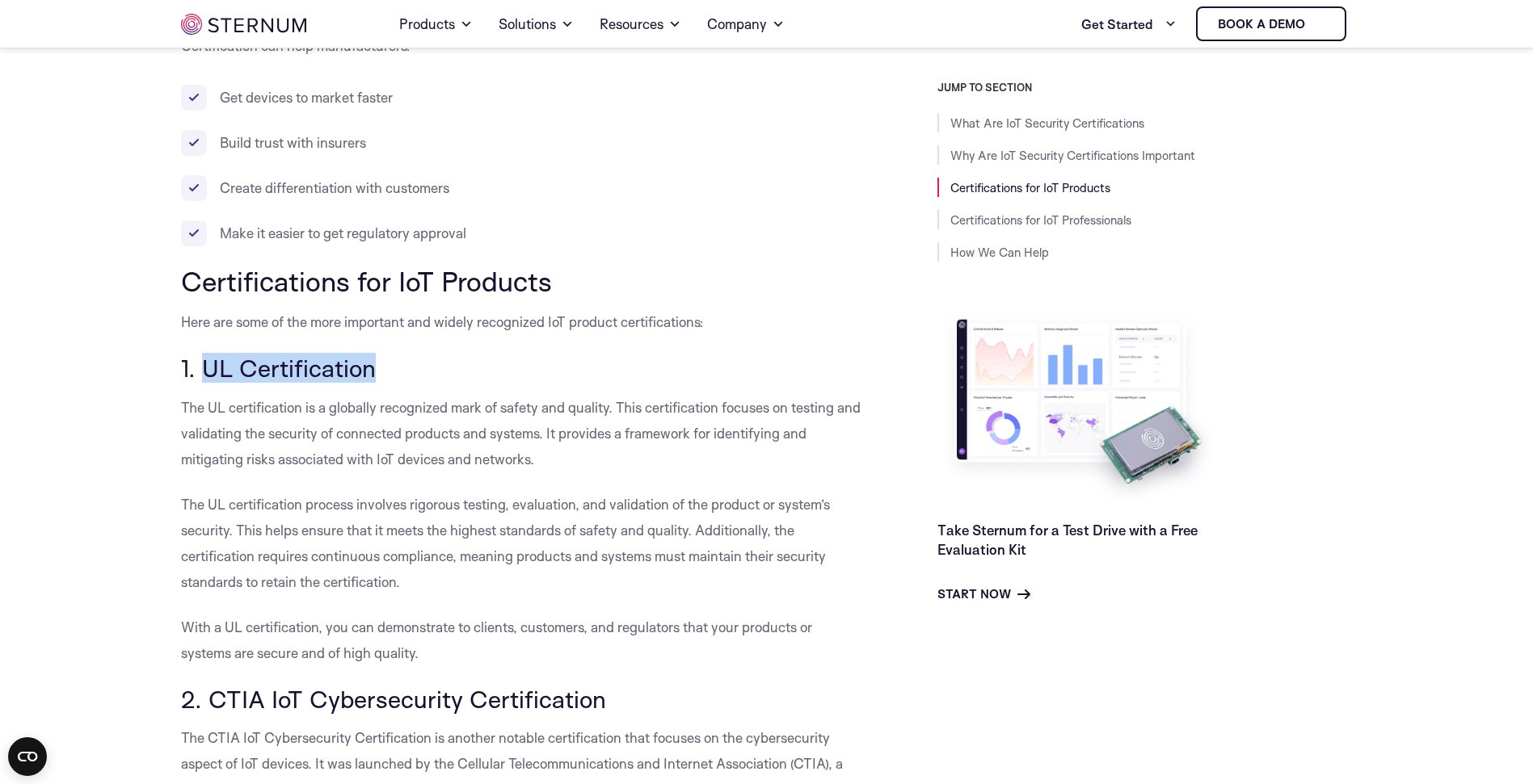
drag, startPoint x: 200, startPoint y: 341, endPoint x: 388, endPoint y: 348, distance: 188.1
click at [388, 355] on h3 "1. UL Certification" at bounding box center [522, 369] width 684 height 27
copy h3 "UL Certification"
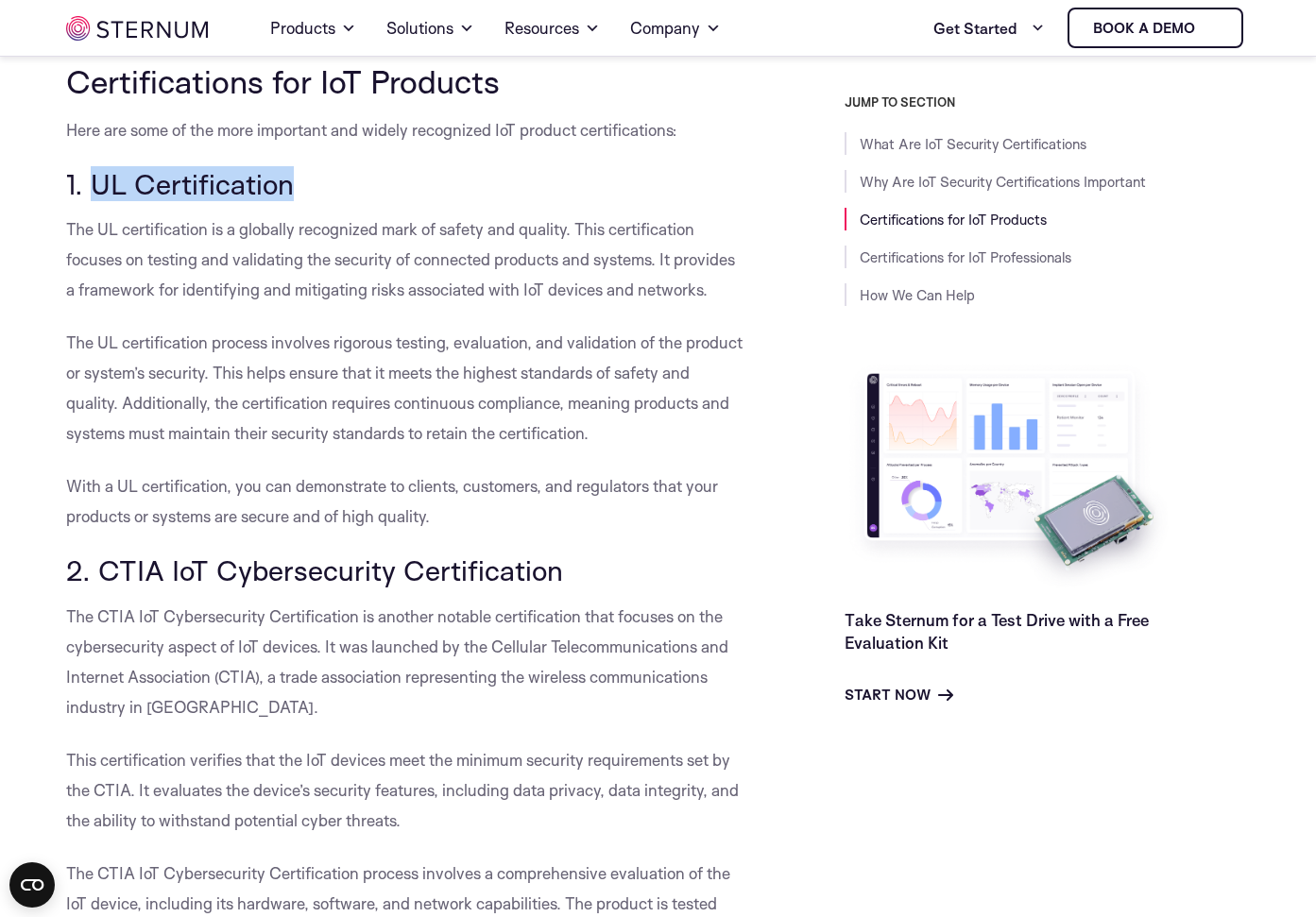
scroll to position [2390, 0]
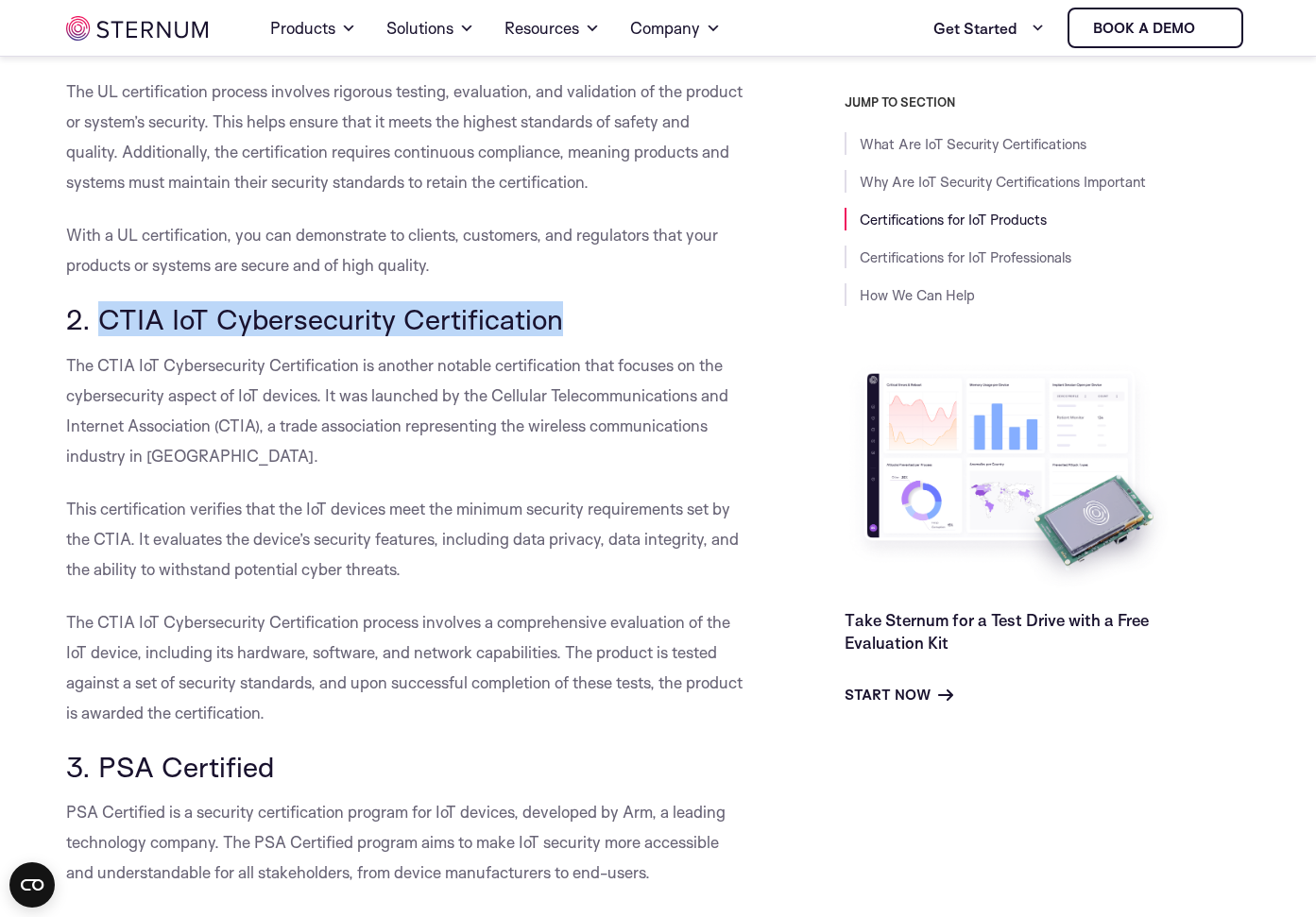
drag, startPoint x: 97, startPoint y: 293, endPoint x: 579, endPoint y: 290, distance: 482.0
click at [579, 303] on h3 "2. CTIA IoT Cybersecurity Certification" at bounding box center [405, 319] width 679 height 32
copy h3 "CTIA IoT Cybersecurity Certification"
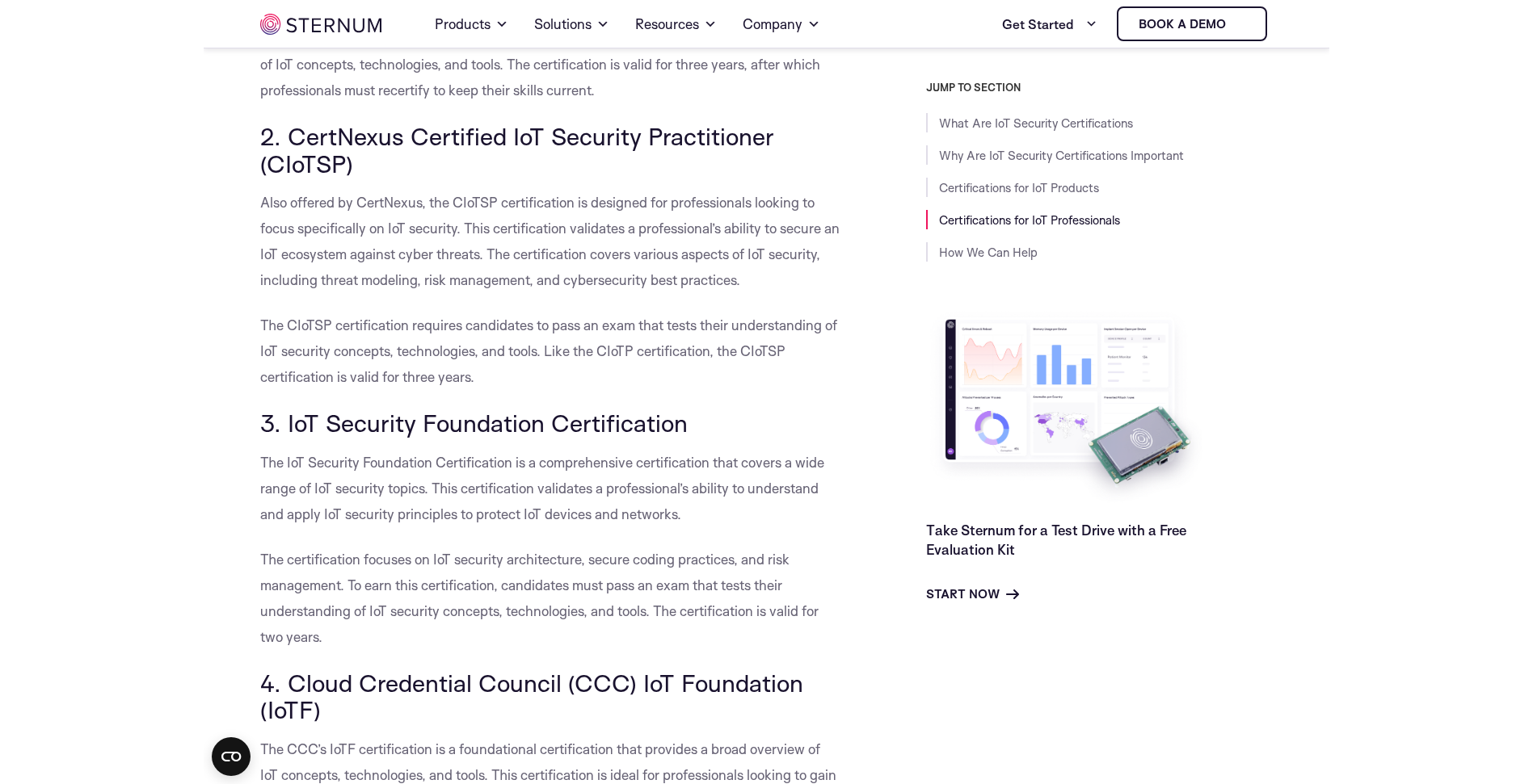
scroll to position [3198, 0]
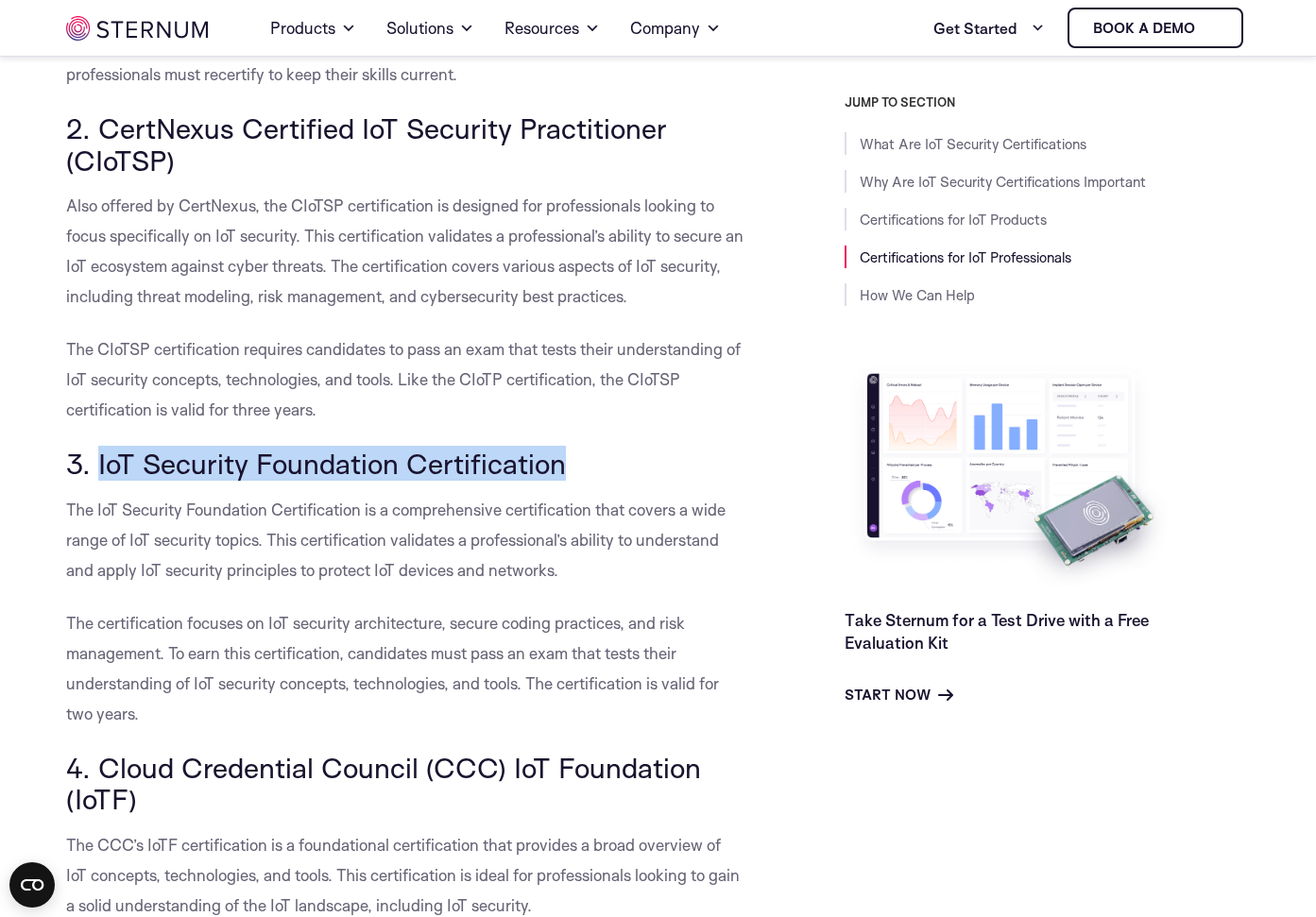
drag, startPoint x: 99, startPoint y: 434, endPoint x: 570, endPoint y: 435, distance: 471.0
click at [570, 448] on h3 "3. IoT Security Foundation Certification" at bounding box center [405, 464] width 679 height 32
copy h3 "IoT Security Foundation Certification"
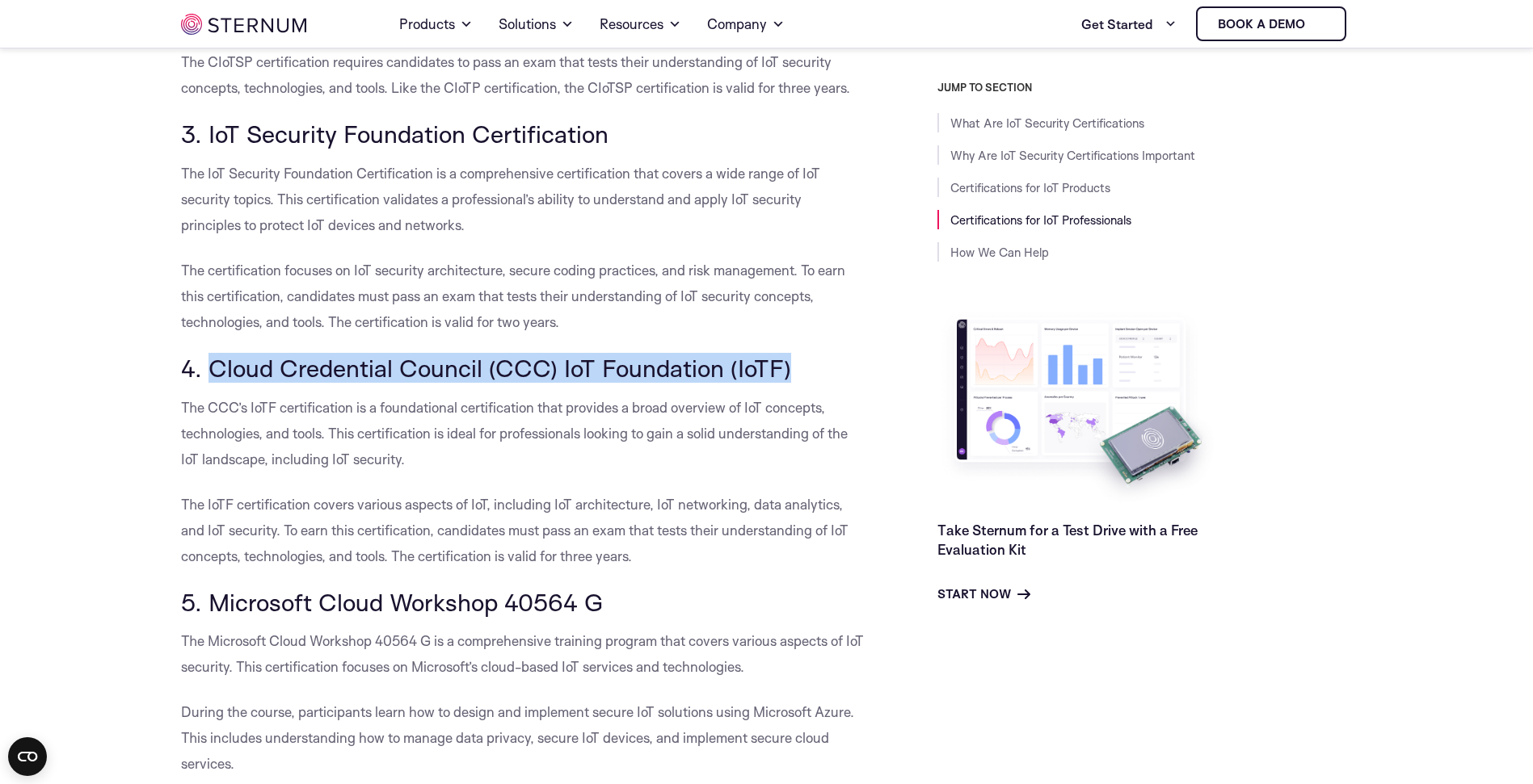
drag, startPoint x: 214, startPoint y: 346, endPoint x: 820, endPoint y: 354, distance: 606.1
click at [820, 355] on h3 "4. Cloud Credential Council (CCC) IoT Foundation (IoTF)" at bounding box center [522, 369] width 684 height 27
copy h3 "Cloud Credential Council (CCC) IoT Foundation (IoTF)"
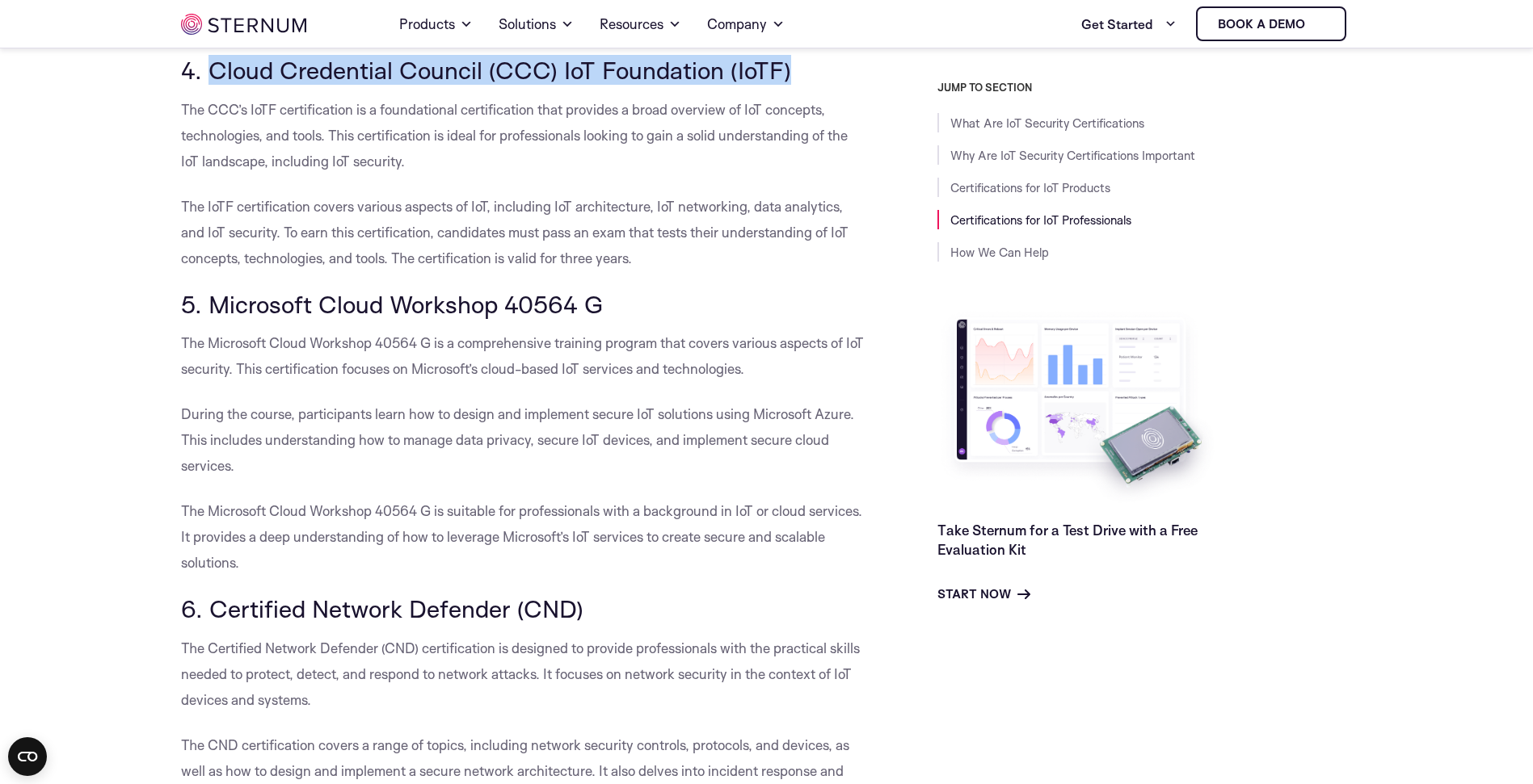
scroll to position [3505, 0]
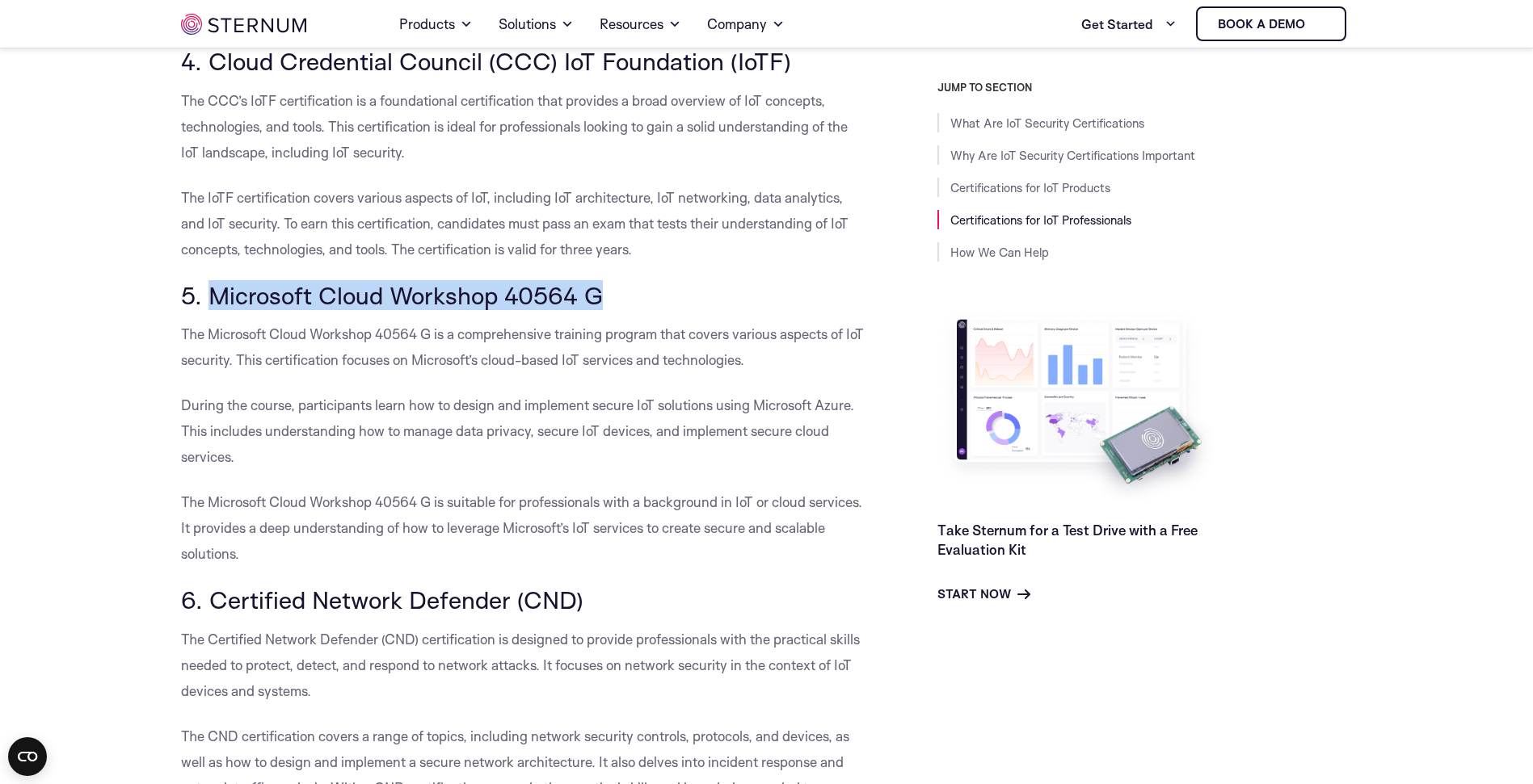
drag, startPoint x: 205, startPoint y: 272, endPoint x: 648, endPoint y: 280, distance: 443.1
click at [640, 282] on h3 "5. Microsoft Cloud Workshop 40564 G" at bounding box center [522, 295] width 684 height 27
copy h3 "Microsoft Cloud Workshop 40564 G"
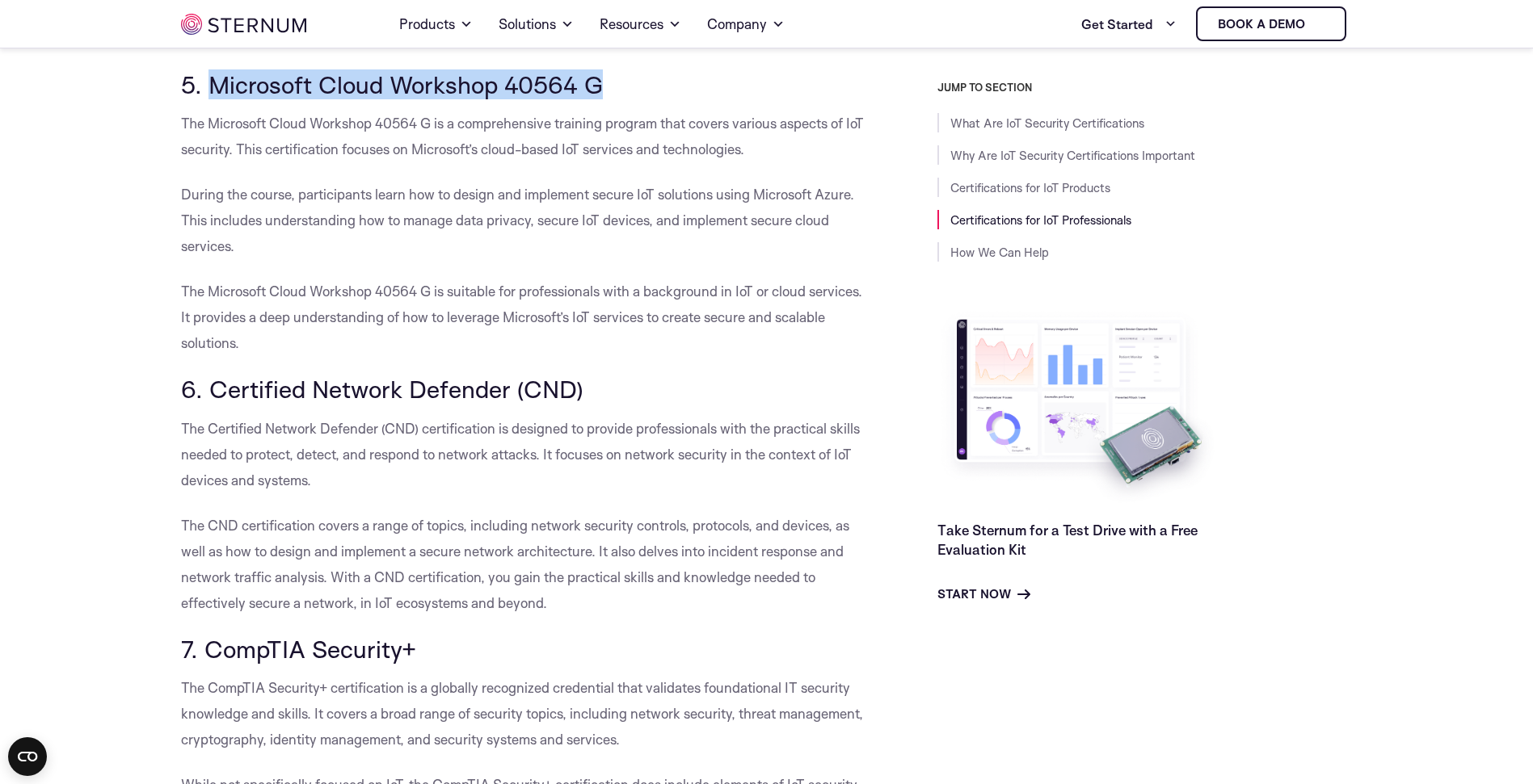
scroll to position [3758, 0]
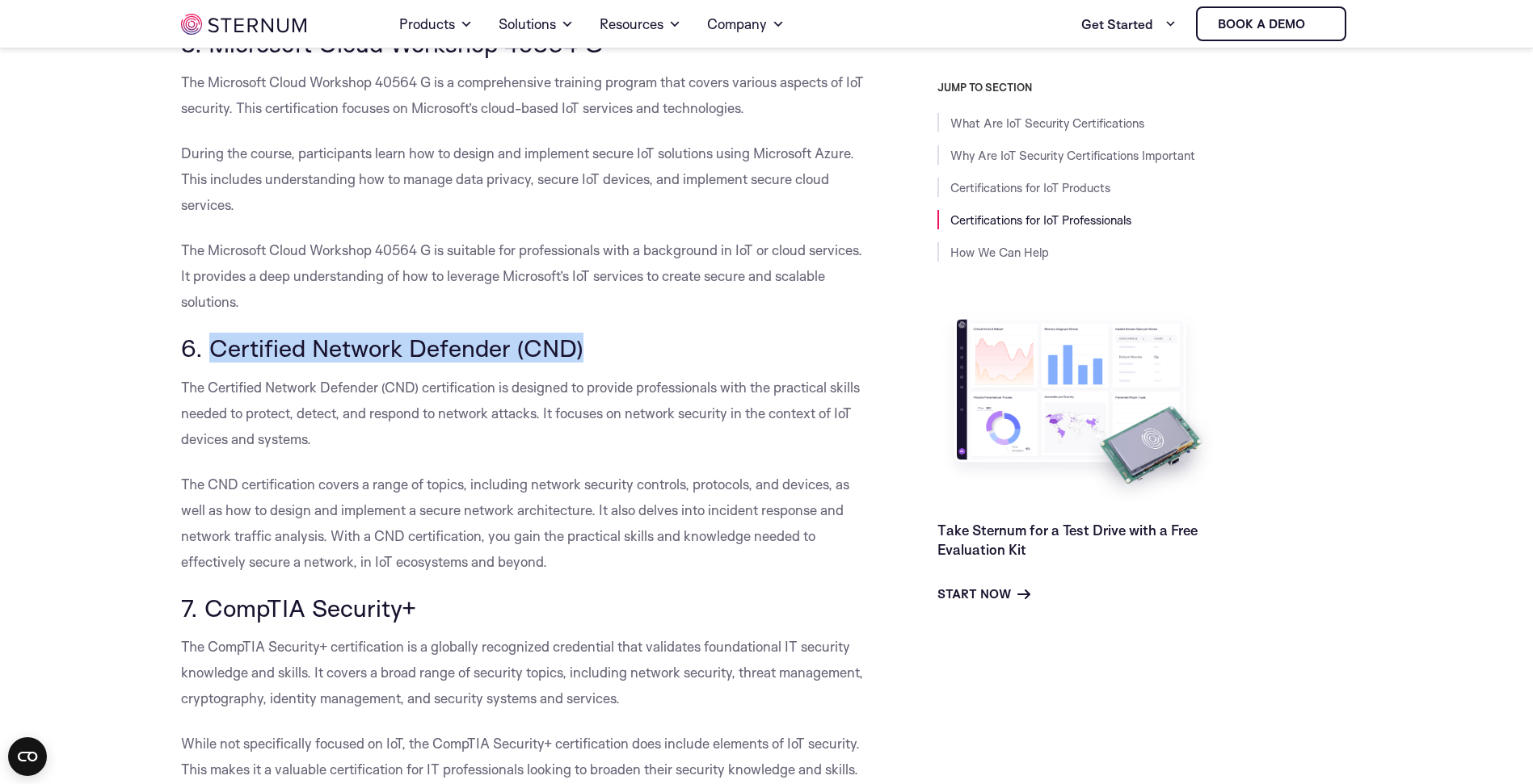
drag, startPoint x: 211, startPoint y: 324, endPoint x: 603, endPoint y: 322, distance: 392.0
click at [603, 334] on h3 "6. Certified Network Defender (CND)" at bounding box center [522, 348] width 684 height 27
copy h3 "Certified Network Defender (CND)"
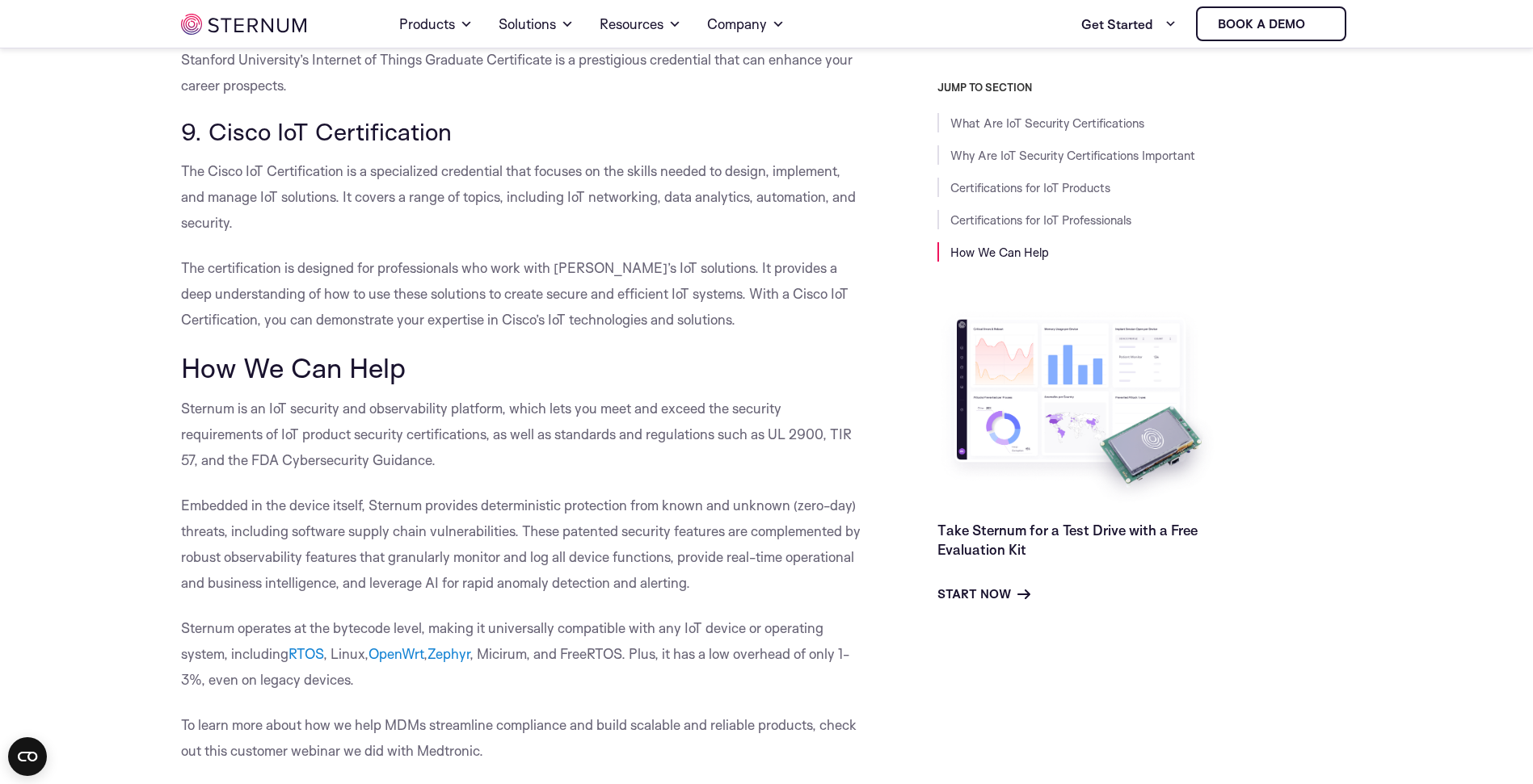
scroll to position [4820, 0]
drag, startPoint x: 563, startPoint y: 246, endPoint x: 621, endPoint y: 244, distance: 58.0
click at [621, 254] on p "The certification is designed for professionals who work with [PERSON_NAME]’s I…" at bounding box center [522, 293] width 684 height 78
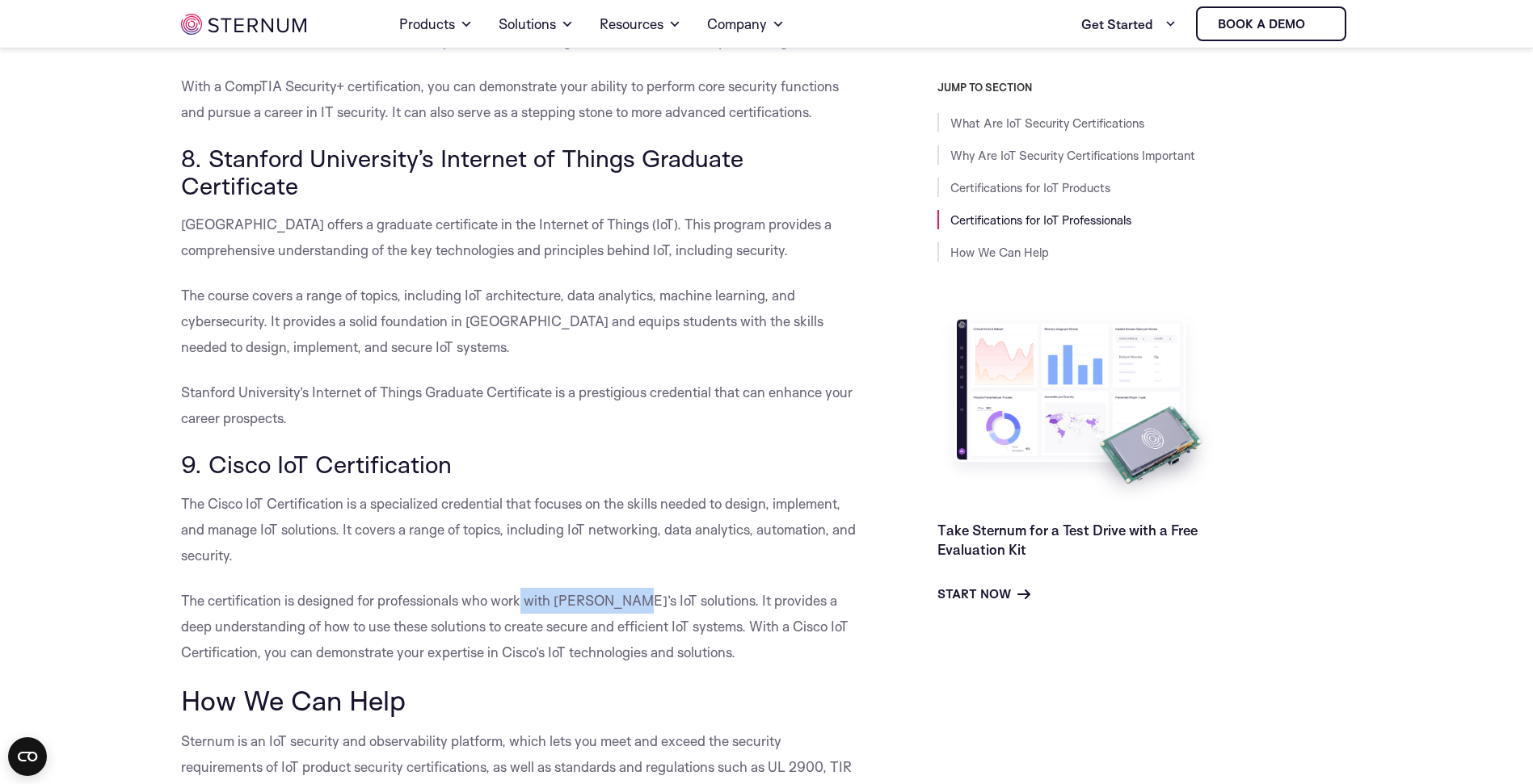
scroll to position [4486, 0]
drag, startPoint x: 323, startPoint y: 193, endPoint x: 570, endPoint y: 189, distance: 247.0
click at [570, 212] on p "[GEOGRAPHIC_DATA] offers a graduate certificate in the Internet of Things (IoT)…" at bounding box center [522, 238] width 684 height 52
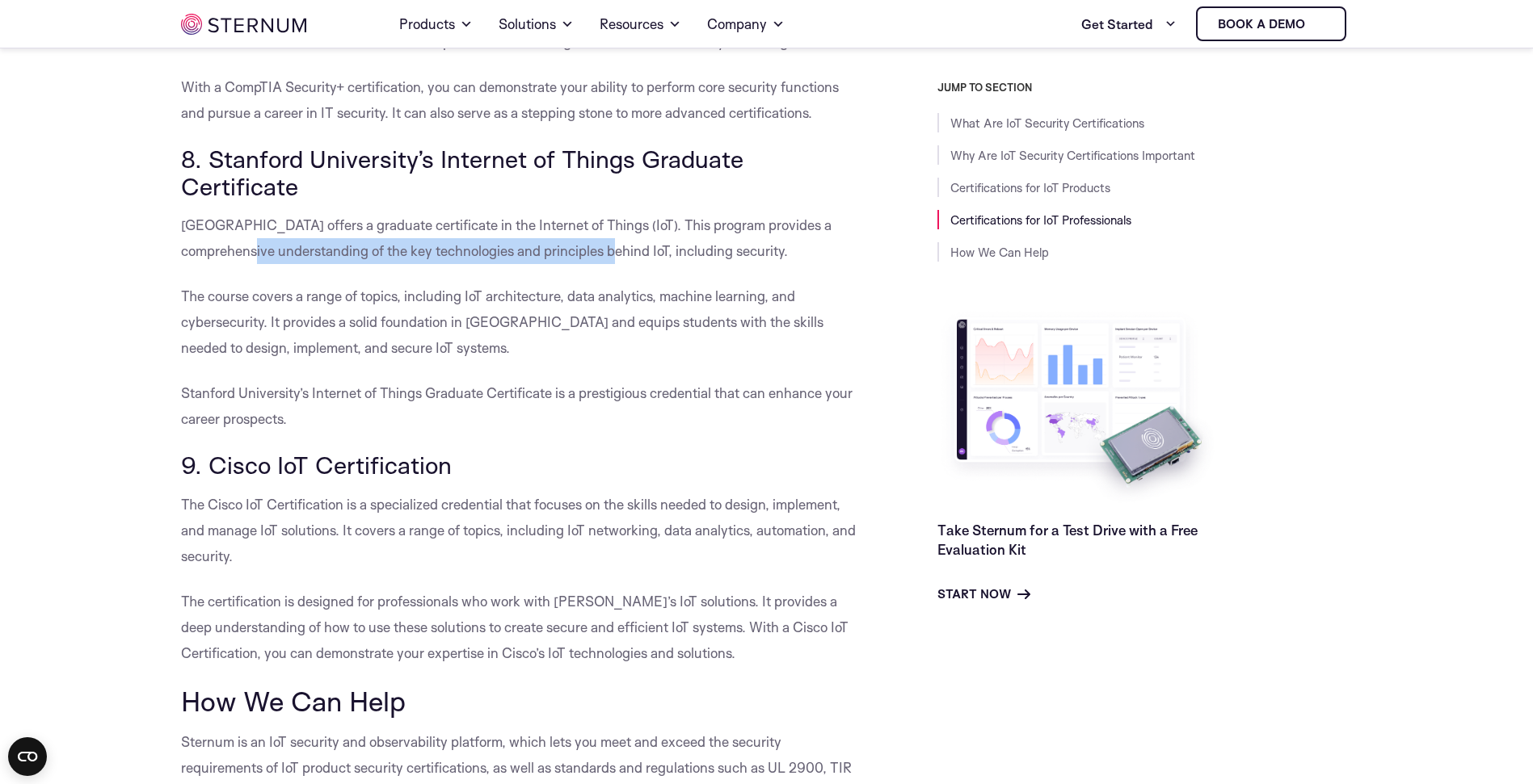
drag, startPoint x: 260, startPoint y: 228, endPoint x: 605, endPoint y: 226, distance: 345.0
click at [604, 226] on p "[GEOGRAPHIC_DATA] offers a graduate certificate in the Internet of Things (IoT)…" at bounding box center [522, 238] width 684 height 52
drag, startPoint x: 313, startPoint y: 270, endPoint x: 323, endPoint y: 270, distance: 10.0
click at [323, 283] on p "The course covers a range of topics, including IoT architecture, data analytics…" at bounding box center [522, 322] width 684 height 78
click at [511, 298] on p "The course covers a range of topics, including IoT architecture, data analytics…" at bounding box center [522, 322] width 684 height 78
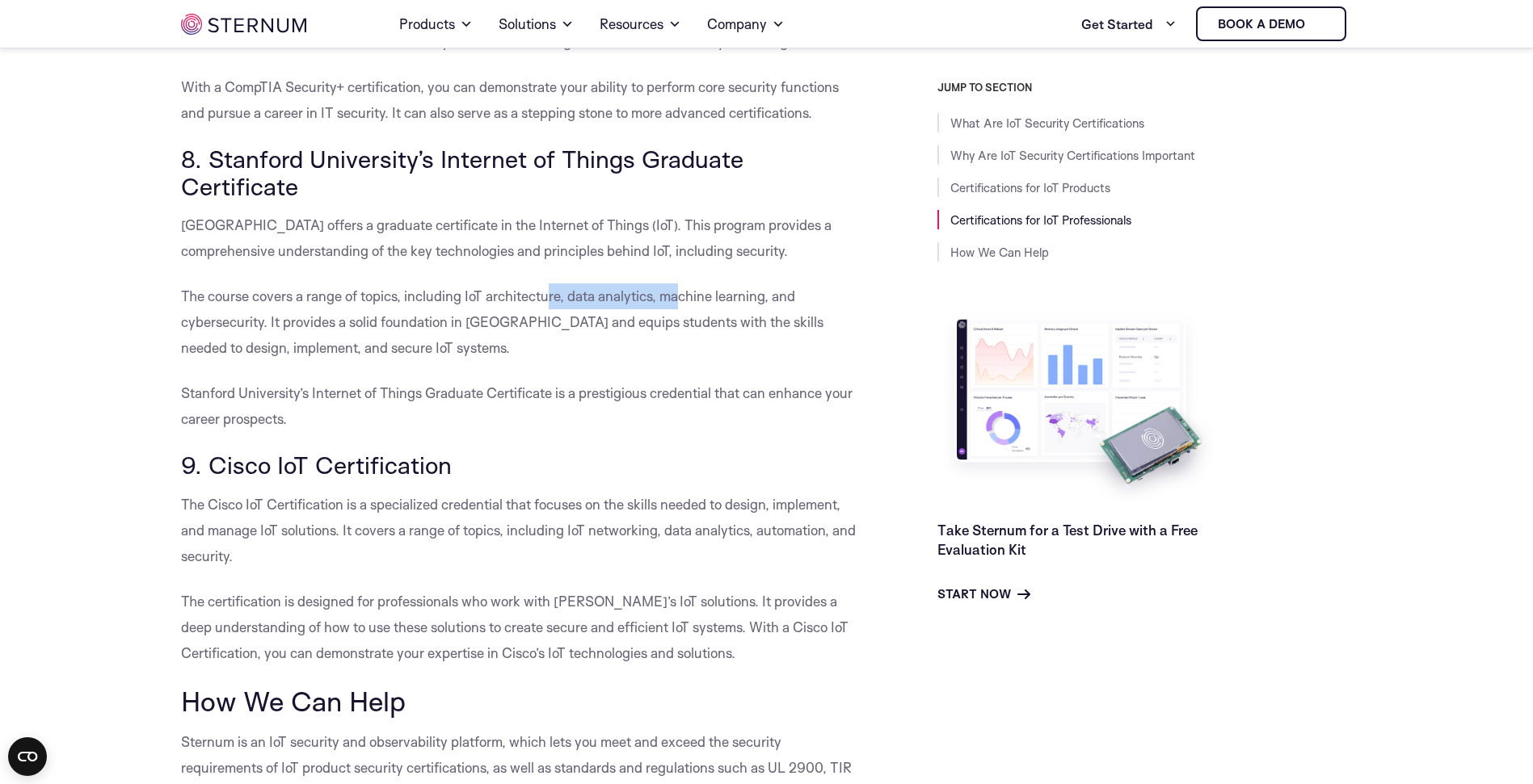
drag, startPoint x: 551, startPoint y: 267, endPoint x: 685, endPoint y: 266, distance: 134.0
click at [685, 283] on p "The course covers a range of topics, including IoT architecture, data analytics…" at bounding box center [522, 322] width 684 height 78
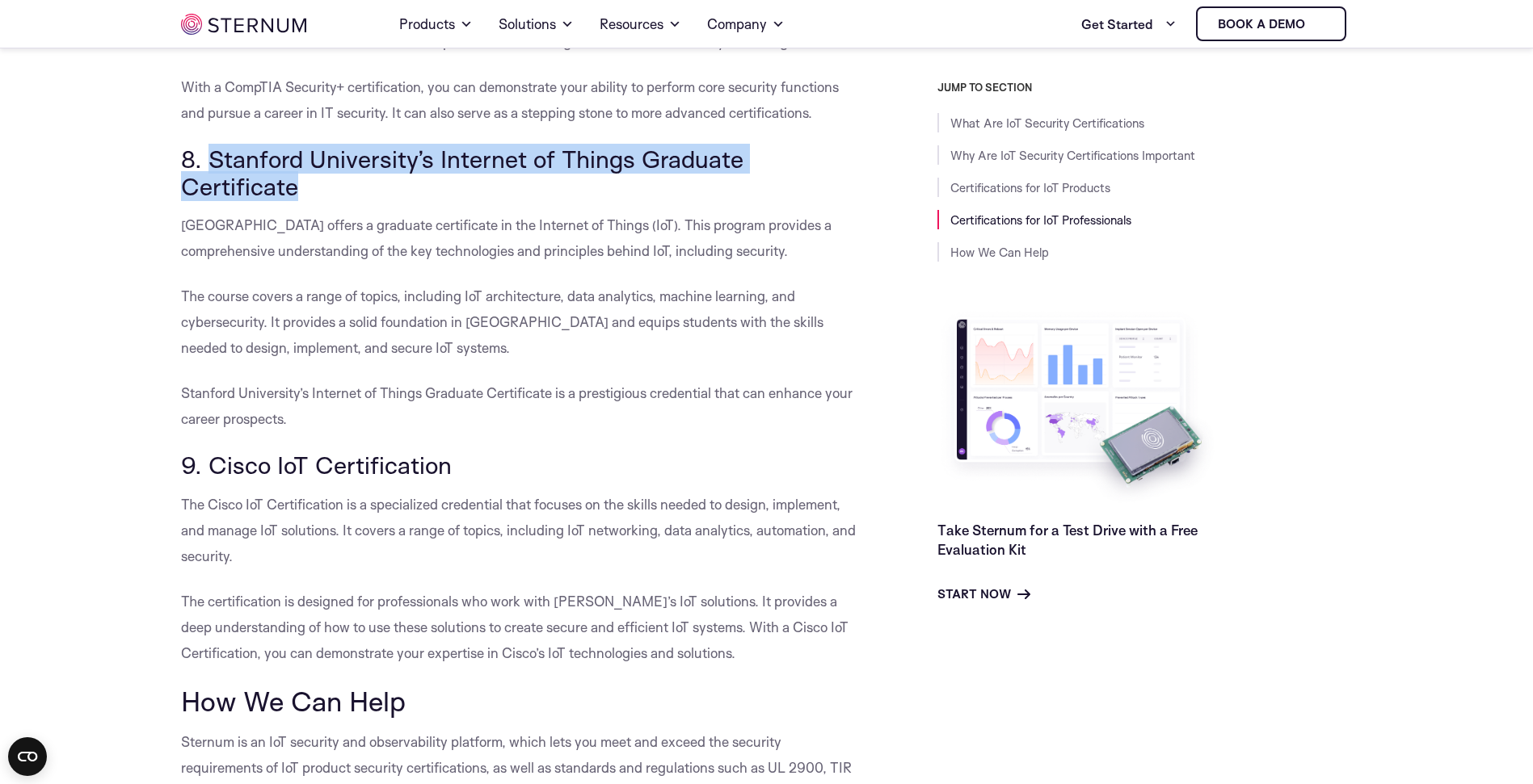
drag, startPoint x: 213, startPoint y: 155, endPoint x: 859, endPoint y: 162, distance: 646.0
click at [859, 162] on h3 "8. Stanford University’s Internet of Things Graduate Certificate" at bounding box center [522, 171] width 684 height 54
copy h3 "Stanford University’s Internet of Things Graduate Certificate"
